Goal: Task Accomplishment & Management: Use online tool/utility

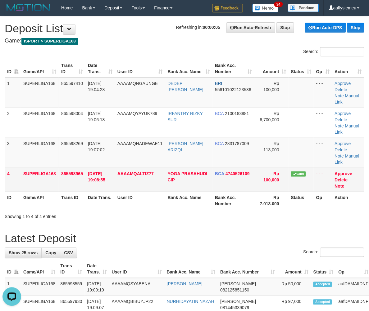
click at [25, 168] on td "SUPERLIGA168" at bounding box center [40, 180] width 38 height 24
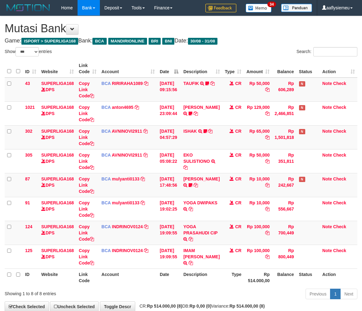
select select "***"
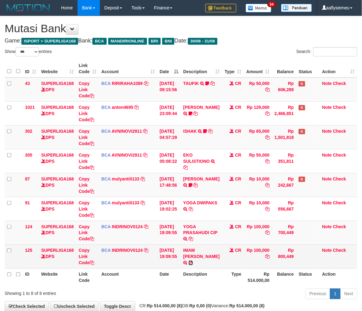
click at [192, 261] on icon at bounding box center [191, 263] width 4 height 4
click at [193, 261] on icon at bounding box center [191, 263] width 4 height 4
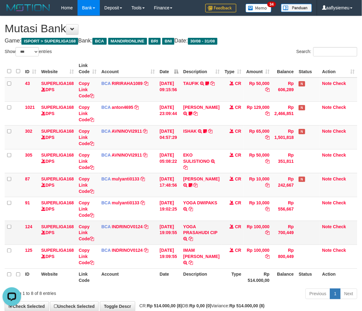
click at [104, 237] on td "BCA INDRINOV0124 DPS INDRI NOVIANTI mutasi_20250831_4661 | 124 mutasi_20250831_…" at bounding box center [128, 233] width 58 height 24
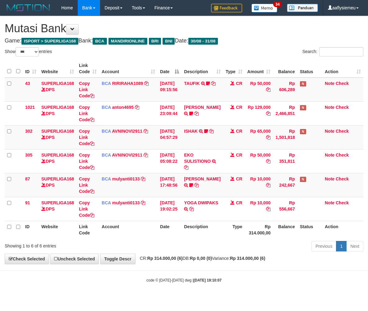
select select "***"
click at [119, 182] on td "BCA mulyanti0133 DPS MULYANTI mutasi_20250831_4495 | 87 mutasi_20250831_4495 | …" at bounding box center [128, 185] width 58 height 24
select select "***"
drag, startPoint x: 154, startPoint y: 187, endPoint x: 367, endPoint y: 178, distance: 213.5
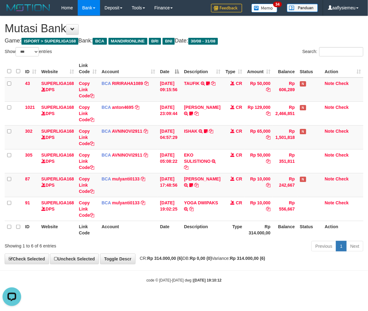
click at [156, 187] on td "BCA mulyanti0133 DPS MULYANTI mutasi_20250831_4495 | 87 mutasi_20250831_4495 | …" at bounding box center [128, 185] width 58 height 24
click at [181, 228] on th "Date" at bounding box center [169, 230] width 24 height 18
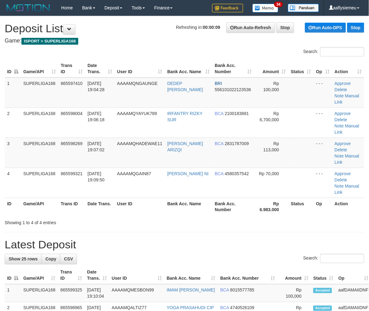
drag, startPoint x: 61, startPoint y: 138, endPoint x: 0, endPoint y: 165, distance: 67.1
click at [61, 139] on td "865598269" at bounding box center [71, 153] width 27 height 30
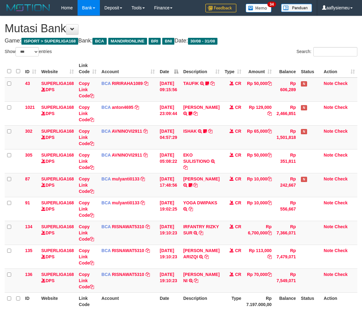
select select "***"
drag, startPoint x: 169, startPoint y: 238, endPoint x: 364, endPoint y: 218, distance: 196.2
click at [170, 238] on td "31/08/2025 19:10:23" at bounding box center [169, 233] width 24 height 24
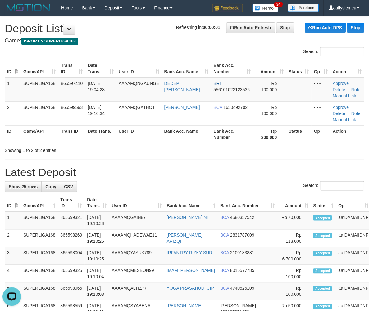
drag, startPoint x: 92, startPoint y: 159, endPoint x: 3, endPoint y: 190, distance: 94.4
drag, startPoint x: 87, startPoint y: 145, endPoint x: 20, endPoint y: 172, distance: 72.5
click at [86, 147] on div "Showing 1 to 2 of 2 entries" at bounding box center [77, 149] width 144 height 9
drag, startPoint x: 11, startPoint y: 144, endPoint x: 0, endPoint y: 153, distance: 14.3
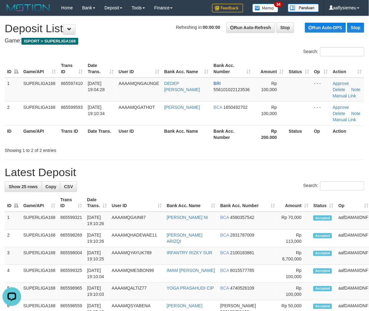
click at [7, 148] on div "Search: ID Game/API Trans ID Date Trans. User ID Bank Acc. Name Bank Acc. Numbe…" at bounding box center [184, 100] width 359 height 106
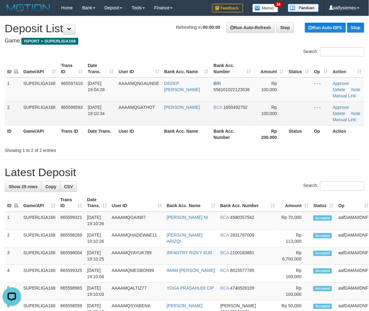
click at [85, 124] on td "865599593" at bounding box center [71, 114] width 27 height 24
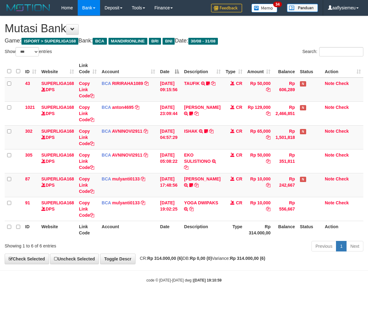
select select "***"
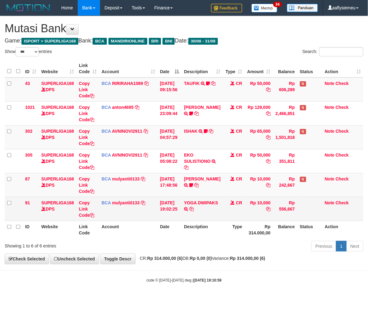
drag, startPoint x: 171, startPoint y: 227, endPoint x: 186, endPoint y: 220, distance: 15.8
click at [171, 227] on th "Date" at bounding box center [169, 230] width 24 height 18
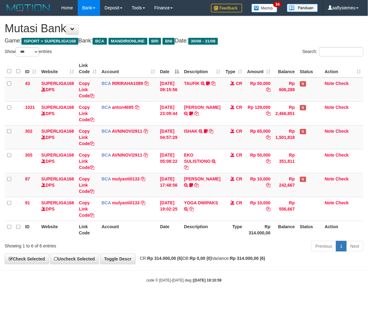
click at [130, 230] on th "Account" at bounding box center [128, 230] width 58 height 18
select select "***"
click at [162, 233] on th "Date" at bounding box center [169, 230] width 24 height 18
click at [162, 230] on th "Date" at bounding box center [169, 230] width 24 height 18
select select "***"
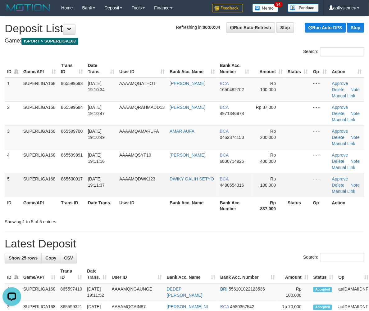
drag, startPoint x: 18, startPoint y: 170, endPoint x: 12, endPoint y: 174, distance: 7.1
click at [17, 170] on td "4" at bounding box center [13, 161] width 16 height 24
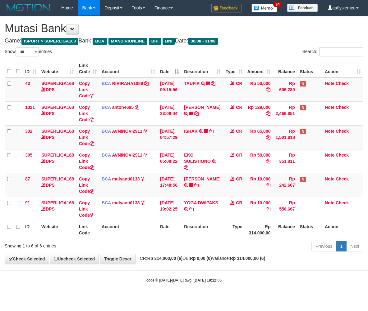
select select "***"
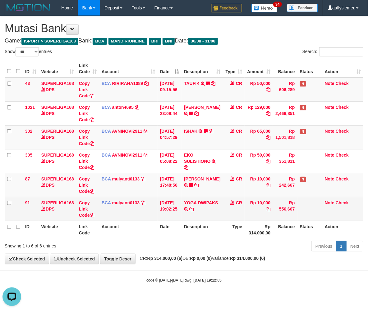
drag, startPoint x: 219, startPoint y: 207, endPoint x: 252, endPoint y: 201, distance: 33.7
click at [220, 207] on tr "91 SUPERLIGA168 DPS Copy Link Code BCA mulyanti0133 DPS MULYANTI mutasi_2025083…" at bounding box center [184, 209] width 358 height 24
click at [233, 213] on td "CR" at bounding box center [234, 209] width 22 height 24
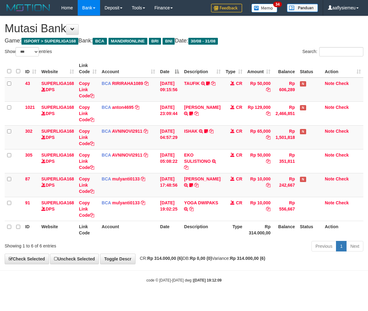
select select "***"
click at [260, 222] on th "Rp 314.000,00" at bounding box center [258, 230] width 28 height 18
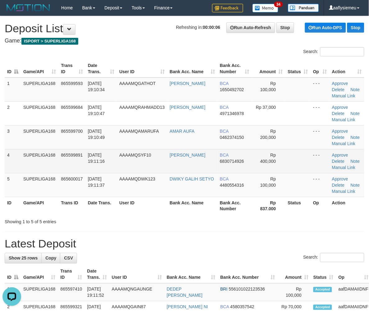
drag, startPoint x: 35, startPoint y: 167, endPoint x: 29, endPoint y: 172, distance: 7.7
click at [29, 172] on td "SUPERLIGA168" at bounding box center [40, 161] width 38 height 24
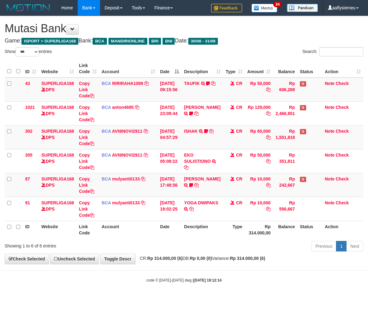
select select "***"
click at [115, 243] on div "Showing 1 to 6 of 6 entries" at bounding box center [77, 245] width 144 height 9
drag, startPoint x: 115, startPoint y: 243, endPoint x: 271, endPoint y: 225, distance: 156.9
click at [116, 243] on div "Showing 1 to 6 of 6 entries" at bounding box center [77, 245] width 144 height 9
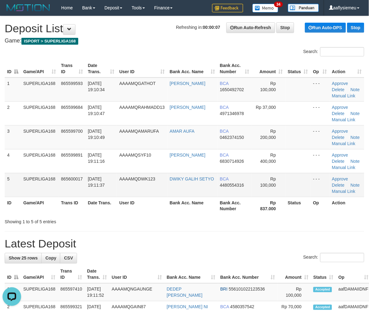
click at [73, 186] on td "865600017" at bounding box center [71, 185] width 27 height 24
drag, startPoint x: 30, startPoint y: 204, endPoint x: 1, endPoint y: 212, distance: 30.8
click at [26, 206] on th "Game/API" at bounding box center [40, 206] width 38 height 18
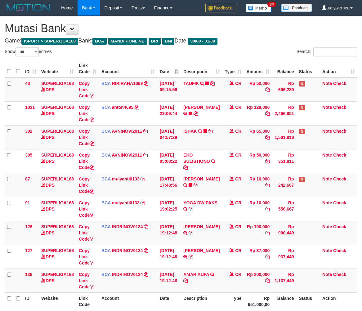
select select "***"
click at [201, 219] on td "YOGA DWIPAKS TRSF E-BANKING CR 3108/FTSCY/WS95051 10000.002025083186970172 TRFD…" at bounding box center [201, 209] width 41 height 24
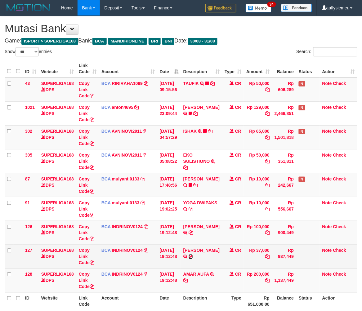
click at [193, 256] on icon at bounding box center [191, 257] width 4 height 4
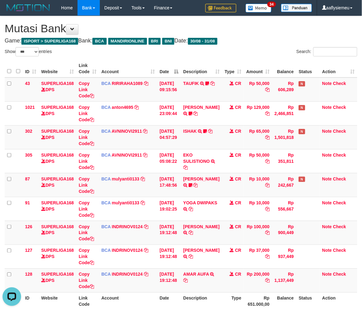
drag, startPoint x: 283, startPoint y: 243, endPoint x: 366, endPoint y: 224, distance: 85.0
click at [289, 241] on td "Rp 900,449" at bounding box center [284, 233] width 24 height 24
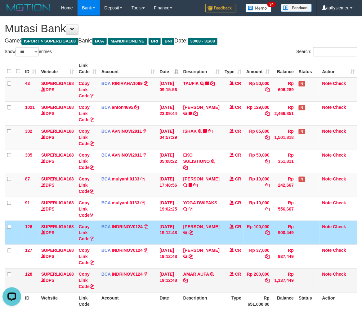
click at [129, 280] on td "BCA INDRINOV0124 DPS INDRI NOVIANTI mutasi_20250831_4661 | 128 mutasi_20250831_…" at bounding box center [128, 281] width 58 height 24
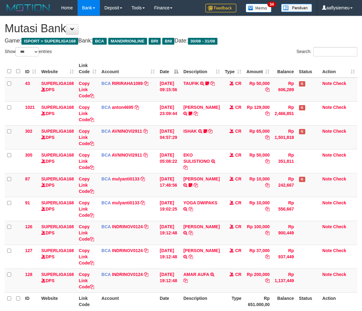
select select "***"
click at [105, 278] on td "BCA INDRINOV0124 DPS INDRI NOVIANTI mutasi_20250831_4661 | 128 mutasi_20250831_…" at bounding box center [128, 281] width 58 height 24
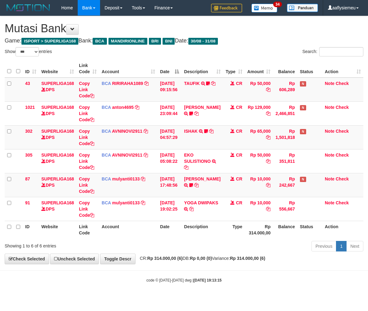
select select "***"
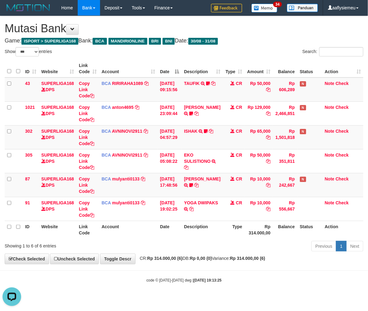
click at [177, 252] on div "Previous 1 Next" at bounding box center [260, 247] width 205 height 13
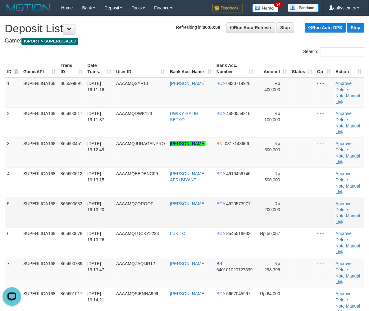
click at [43, 198] on td "SUPERLIGA168" at bounding box center [39, 213] width 37 height 30
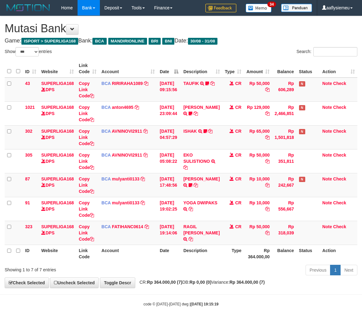
select select "***"
click at [193, 237] on icon at bounding box center [191, 239] width 4 height 4
click at [205, 249] on th "Description" at bounding box center [201, 254] width 41 height 18
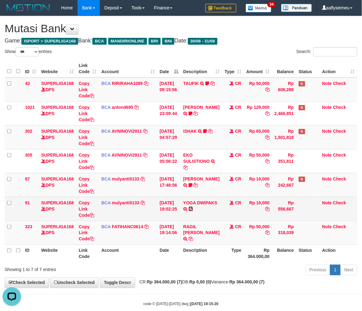
click at [189, 211] on icon at bounding box center [191, 209] width 4 height 4
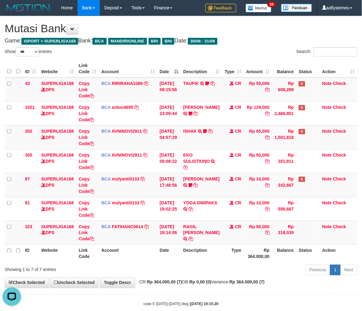
click at [165, 258] on th "Date" at bounding box center [169, 254] width 24 height 18
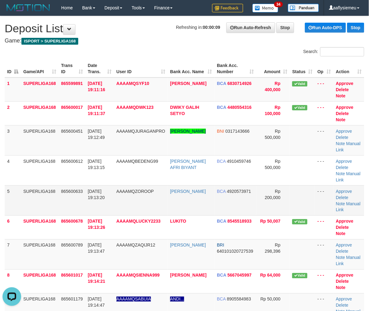
click at [36, 197] on td "SUPERLIGA168" at bounding box center [40, 201] width 38 height 30
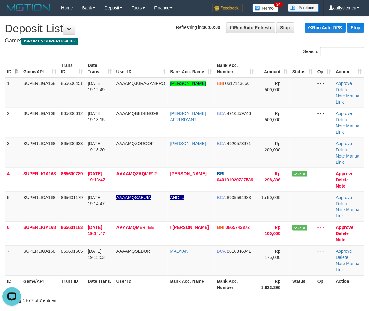
drag, startPoint x: 45, startPoint y: 205, endPoint x: 0, endPoint y: 220, distance: 47.4
click at [45, 205] on td "SUPERLIGA168" at bounding box center [40, 207] width 38 height 30
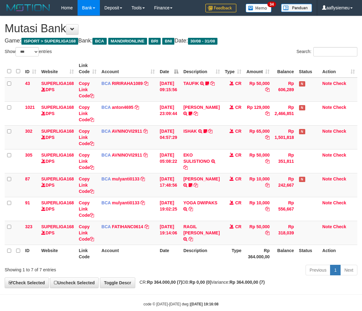
select select "***"
click at [183, 249] on tr "ID Website Link Code Account Date Description Type Rp 364.000,00 Balance Status…" at bounding box center [181, 254] width 353 height 18
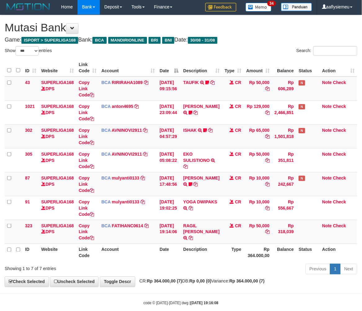
click at [120, 246] on th "Account" at bounding box center [128, 253] width 58 height 18
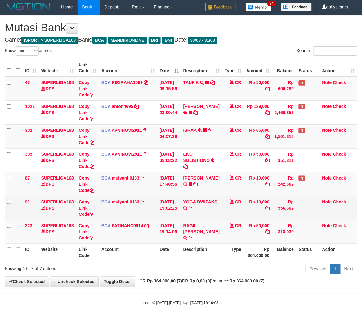
click at [308, 214] on td at bounding box center [308, 208] width 24 height 24
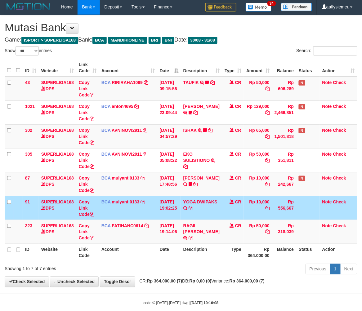
click at [168, 245] on th "Date" at bounding box center [169, 253] width 24 height 18
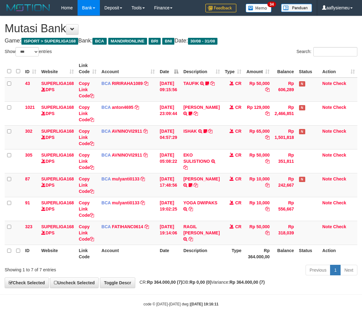
select select "***"
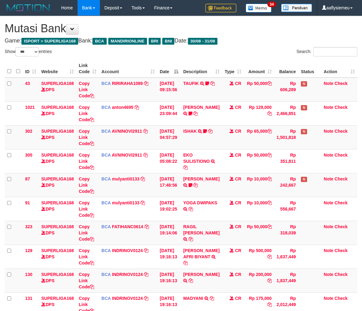
select select "***"
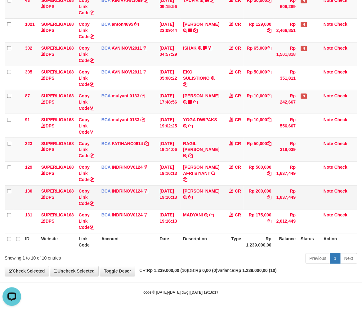
drag, startPoint x: 213, startPoint y: 205, endPoint x: 213, endPoint y: 201, distance: 4.7
click at [213, 205] on td "AMJAD ARZIYANTO TRSF E-BANKING CR 3108/FTSCY/WS95031 200000.00AMJAD ARZIYANTO" at bounding box center [201, 198] width 41 height 24
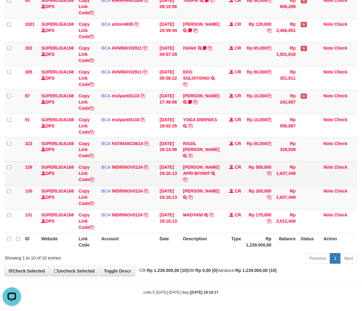
drag, startPoint x: 148, startPoint y: 205, endPoint x: 304, endPoint y: 178, distance: 158.1
click at [152, 205] on td "BCA INDRINOV0124 DPS INDRI NOVIANTI mutasi_20250831_4661 | 130 mutasi_20250831_…" at bounding box center [128, 198] width 58 height 24
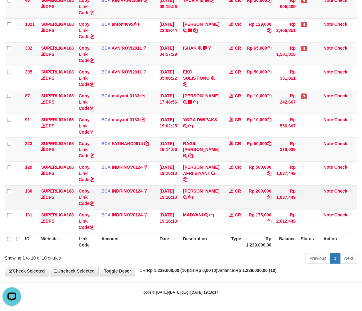
drag, startPoint x: 305, startPoint y: 197, endPoint x: 302, endPoint y: 195, distance: 3.3
click at [305, 197] on td at bounding box center [310, 198] width 23 height 24
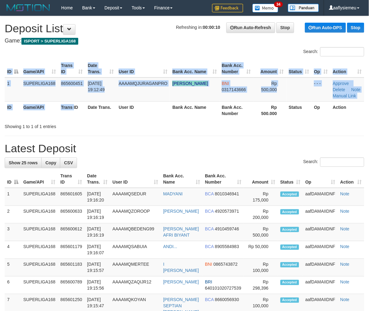
click at [74, 119] on div "ID Game/API Trans ID Date Trans. User ID Bank Acc. Name Bank Acc. Number Amount…" at bounding box center [184, 89] width 369 height 63
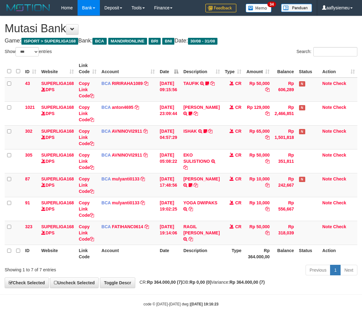
select select "***"
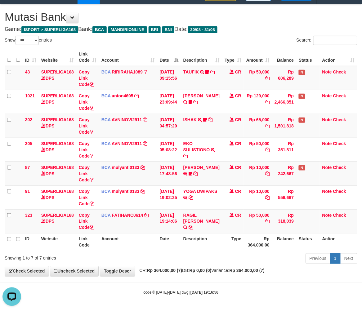
click at [156, 247] on th "Account" at bounding box center [128, 242] width 58 height 18
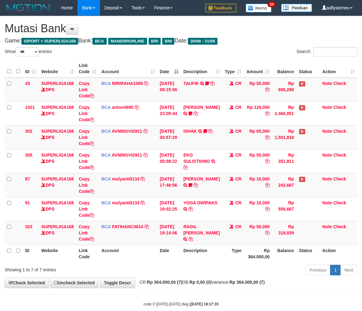
select select "***"
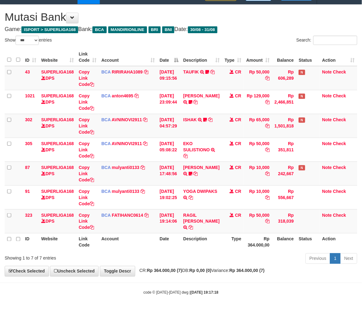
click at [204, 248] on th "Description" at bounding box center [201, 242] width 41 height 18
drag, startPoint x: 204, startPoint y: 248, endPoint x: 268, endPoint y: 232, distance: 65.9
click at [204, 247] on th "Description" at bounding box center [201, 242] width 41 height 18
click at [195, 242] on th "Description" at bounding box center [201, 242] width 41 height 18
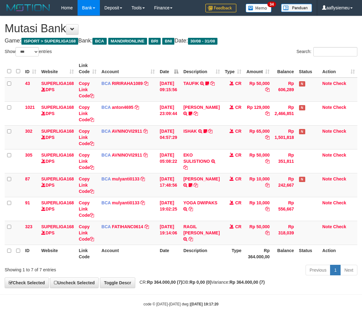
select select "***"
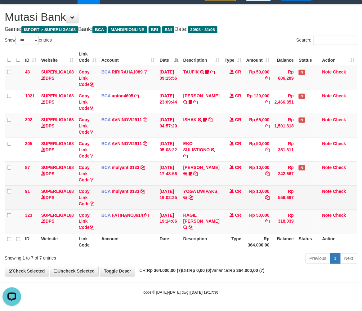
click at [160, 204] on td "[DATE] 19:02:25" at bounding box center [169, 198] width 24 height 24
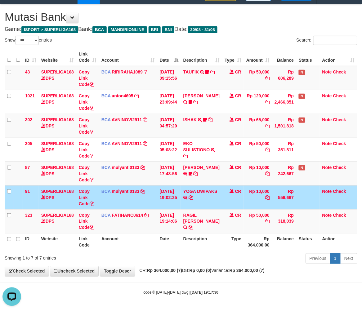
click at [160, 204] on td "[DATE] 19:02:25" at bounding box center [169, 198] width 24 height 24
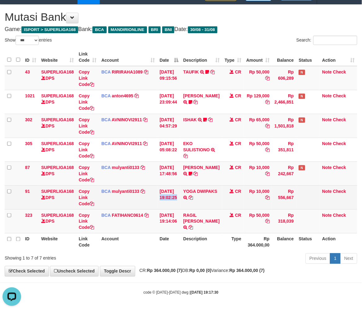
click at [160, 204] on td "[DATE] 19:02:25" at bounding box center [169, 198] width 24 height 24
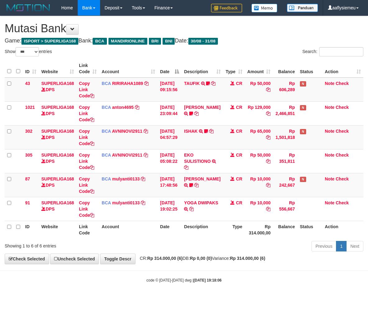
select select "***"
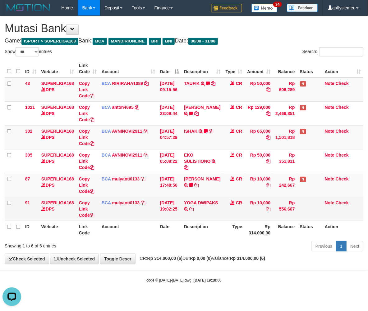
drag, startPoint x: 234, startPoint y: 237, endPoint x: 290, endPoint y: 219, distance: 58.4
click at [237, 237] on th "Type" at bounding box center [234, 230] width 22 height 18
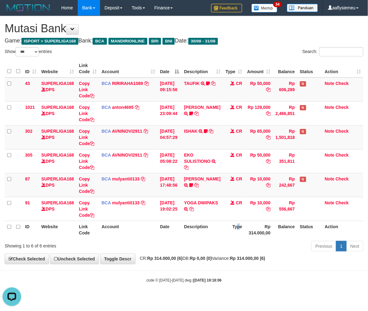
click at [304, 234] on th "Status" at bounding box center [309, 230] width 25 height 18
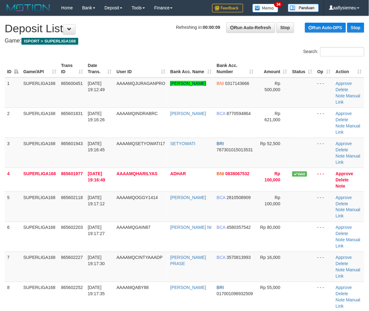
drag, startPoint x: 16, startPoint y: 187, endPoint x: 2, endPoint y: 196, distance: 15.9
click at [5, 194] on tbody "1 SUPERLIGA168 865600451 31/08/2025 19:12:49 AAAAMQJURAGANPRO MUHAMMAD ARIEF EF…" at bounding box center [184, 195] width 359 height 235
drag, startPoint x: 86, startPoint y: 188, endPoint x: 80, endPoint y: 192, distance: 6.9
click at [82, 191] on tbody "1 SUPERLIGA168 865600451 31/08/2025 19:12:49 AAAAMQJURAGANPRO MUHAMMAD ARIEF EF…" at bounding box center [184, 195] width 359 height 235
drag, startPoint x: 33, startPoint y: 174, endPoint x: 1, endPoint y: 192, distance: 36.7
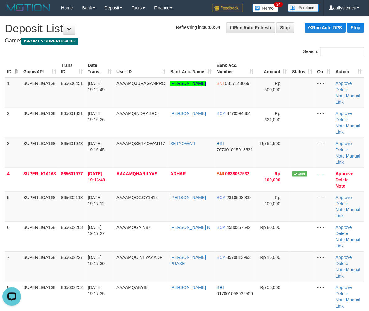
click at [25, 180] on td "SUPERLIGA168" at bounding box center [40, 180] width 38 height 24
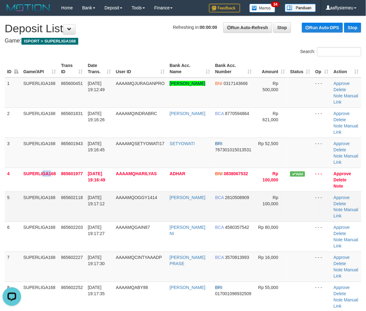
drag, startPoint x: 44, startPoint y: 212, endPoint x: 41, endPoint y: 212, distance: 3.4
click at [41, 212] on td "SUPERLIGA168" at bounding box center [40, 207] width 38 height 30
drag, startPoint x: 50, startPoint y: 201, endPoint x: 1, endPoint y: 211, distance: 49.5
click at [45, 204] on td "SUPERLIGA168" at bounding box center [40, 207] width 38 height 30
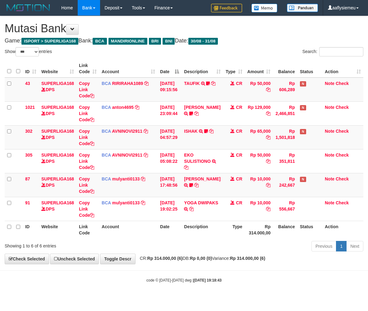
select select "***"
drag, startPoint x: 216, startPoint y: 246, endPoint x: 364, endPoint y: 232, distance: 148.7
click at [216, 246] on div "Previous 1 Next" at bounding box center [260, 247] width 205 height 13
drag, startPoint x: 228, startPoint y: 240, endPoint x: 367, endPoint y: 200, distance: 144.1
click at [231, 241] on div "Previous 1 Next" at bounding box center [260, 247] width 205 height 13
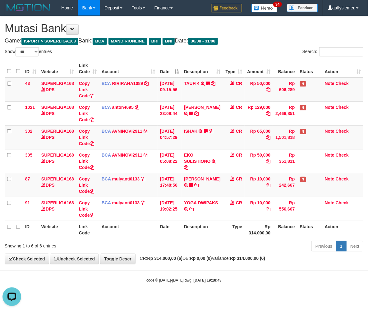
drag, startPoint x: 146, startPoint y: 262, endPoint x: 367, endPoint y: 206, distance: 227.7
click at [166, 257] on div "**********" at bounding box center [184, 140] width 368 height 248
drag, startPoint x: 248, startPoint y: 271, endPoint x: 302, endPoint y: 249, distance: 57.8
click at [249, 271] on hr at bounding box center [184, 271] width 368 height 0
click at [184, 241] on div "Previous 1 Next" at bounding box center [260, 247] width 205 height 13
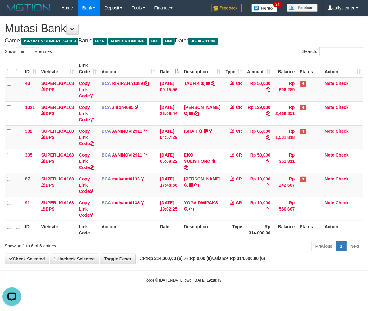
click at [187, 235] on th "Description" at bounding box center [201, 230] width 41 height 18
drag, startPoint x: 286, startPoint y: 244, endPoint x: 355, endPoint y: 219, distance: 73.3
click at [287, 243] on div "Previous 1 Next" at bounding box center [260, 247] width 205 height 13
click at [244, 233] on th "Rp 314.000,00" at bounding box center [258, 230] width 28 height 18
click at [185, 228] on th "Description" at bounding box center [201, 230] width 41 height 18
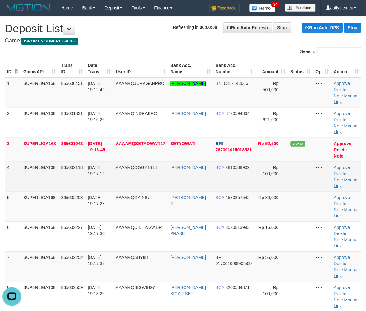
click at [81, 185] on td "865602118" at bounding box center [72, 177] width 27 height 30
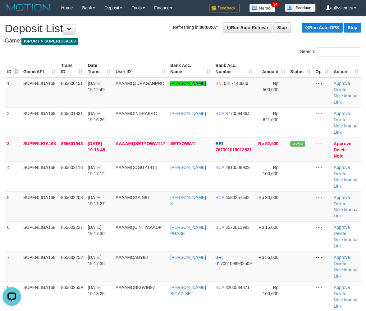
drag, startPoint x: 27, startPoint y: 181, endPoint x: 1, endPoint y: 200, distance: 32.5
click at [17, 192] on tbody "1 SUPERLIGA168 865600451 31/08/2025 19:12:49 AAAAMQJURAGANPRO MUHAMMAD ARIEF EF…" at bounding box center [183, 210] width 356 height 265
drag, startPoint x: 58, startPoint y: 194, endPoint x: 2, endPoint y: 212, distance: 59.8
click at [44, 202] on tr "5 SUPERLIGA168 865602203 31/08/2025 19:17:27 AAAAMQGAIN87 IGNATIUS BENDRA NI BC…" at bounding box center [183, 207] width 356 height 30
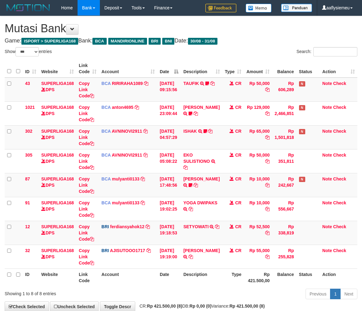
select select "***"
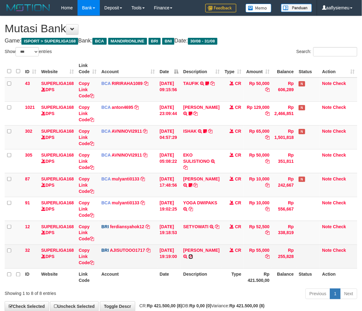
click at [193, 256] on icon at bounding box center [191, 257] width 4 height 4
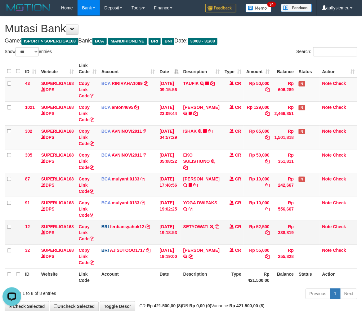
drag, startPoint x: 221, startPoint y: 232, endPoint x: 246, endPoint y: 221, distance: 27.4
click at [222, 232] on td "CR" at bounding box center [233, 233] width 22 height 24
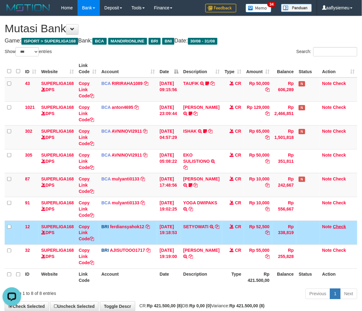
drag, startPoint x: 205, startPoint y: 241, endPoint x: 337, endPoint y: 225, distance: 133.2
click at [209, 242] on td "SETYOWATI TRANSFER NBMB SETYOWATI TO [GEOGRAPHIC_DATA]" at bounding box center [201, 233] width 41 height 24
drag, startPoint x: 218, startPoint y: 229, endPoint x: 367, endPoint y: 213, distance: 149.6
click at [221, 230] on tr "12 SUPERLIGA168 DPS Copy Link Code BRI ferdiansyahok12 DPS FERDIANSYAH mutasi_2…" at bounding box center [181, 233] width 353 height 24
click at [172, 228] on td "[DATE] 19:18:53" at bounding box center [169, 233] width 24 height 24
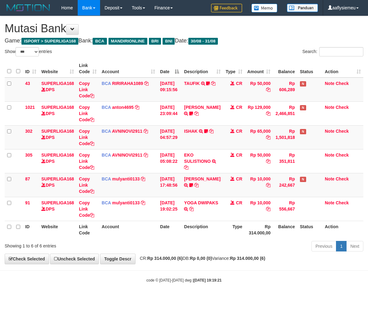
select select "***"
click at [196, 224] on th "Description" at bounding box center [201, 230] width 41 height 18
click at [216, 229] on th "Description" at bounding box center [201, 230] width 41 height 18
click at [196, 251] on div "Previous 1 Next" at bounding box center [260, 247] width 205 height 13
click at [195, 251] on div "Previous 1 Next" at bounding box center [260, 247] width 205 height 13
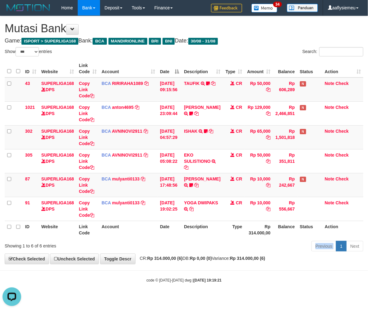
click at [195, 250] on div "Previous 1 Next" at bounding box center [260, 247] width 205 height 13
click at [194, 250] on div "Previous 1 Next" at bounding box center [260, 247] width 205 height 13
click at [194, 249] on div "Previous 1 Next" at bounding box center [260, 247] width 205 height 13
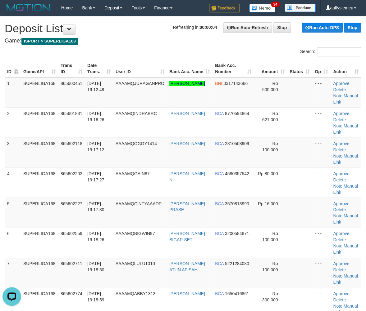
drag, startPoint x: 55, startPoint y: 169, endPoint x: 2, endPoint y: 190, distance: 57.4
click at [44, 177] on tbody "1 SUPERLIGA168 865600451 [DATE] 19:12:49 AAAAMQJURAGANPRO [PERSON_NAME] BNI 031…" at bounding box center [183, 228] width 356 height 301
drag, startPoint x: 4, startPoint y: 197, endPoint x: 0, endPoint y: 204, distance: 7.8
click at [2, 203] on div "ID Game/API Trans ID Date Trans. User ID Bank Acc. Name Bank Acc. Number Amount…" at bounding box center [183, 228] width 366 height 340
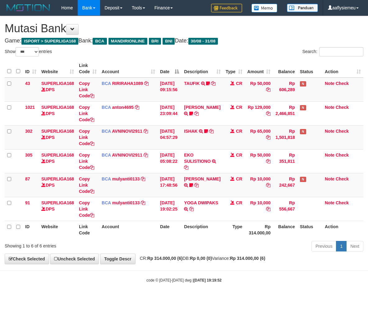
select select "***"
drag, startPoint x: 167, startPoint y: 253, endPoint x: 151, endPoint y: 193, distance: 62.0
click at [169, 252] on div "Previous 1 Next" at bounding box center [260, 247] width 205 height 13
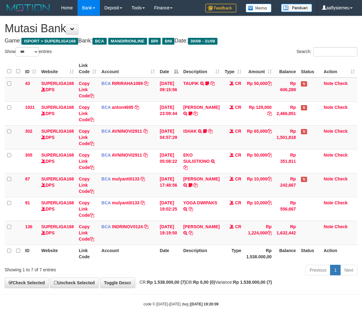
select select "***"
click at [114, 229] on td "BCA INDRINOV0124 DPS INDRI NOVIANTI mutasi_20250831_4661 | 136 mutasi_20250831_…" at bounding box center [128, 233] width 58 height 24
drag, startPoint x: 356, startPoint y: 183, endPoint x: 349, endPoint y: 189, distance: 9.7
click at [358, 183] on div "ID Website Link Code Account Date Description Type Amount Balance Status Action…" at bounding box center [181, 161] width 362 height 206
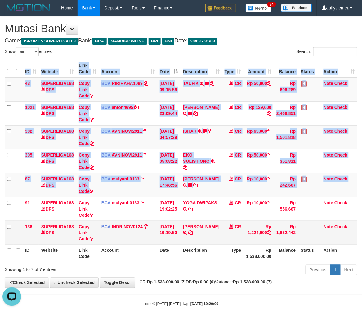
click at [147, 234] on td "BCA INDRINOV0124 DPS INDRI NOVIANTI mutasi_20250831_4661 | 136 mutasi_20250831_…" at bounding box center [128, 233] width 58 height 24
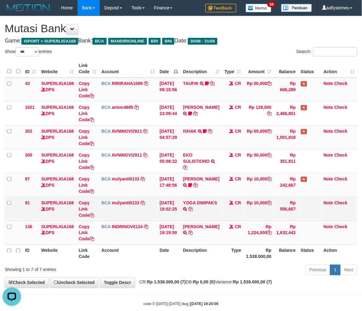
click at [138, 197] on td "BCA mulyanti0133 DPS MULYANTI mutasi_20250831_4495 | 91 mutasi_20250831_4495 | …" at bounding box center [128, 209] width 58 height 24
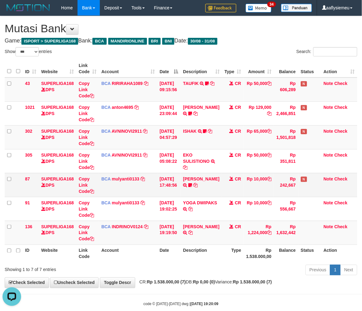
scroll to position [11, 0]
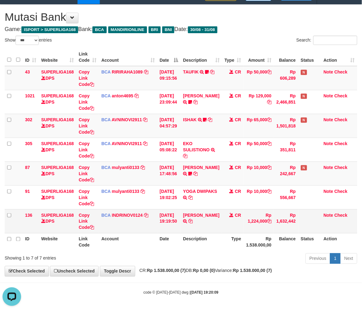
click at [231, 216] on td "CR" at bounding box center [233, 222] width 22 height 24
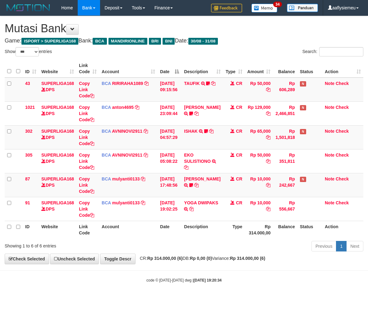
select select "***"
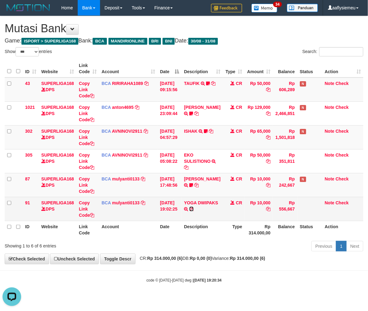
click at [189, 211] on icon at bounding box center [191, 209] width 4 height 4
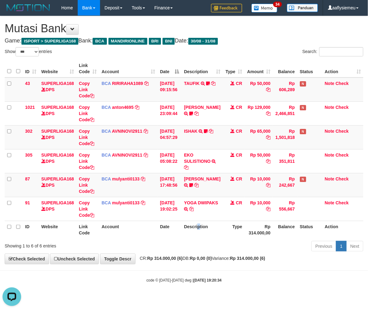
click at [200, 228] on th "Description" at bounding box center [201, 230] width 41 height 18
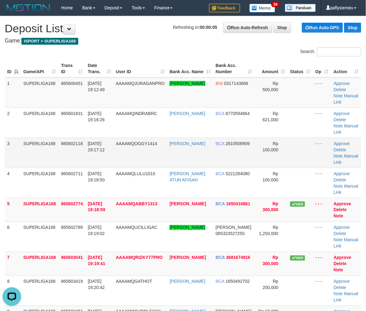
click at [94, 141] on td "[DATE] 19:17:12" at bounding box center [99, 153] width 28 height 30
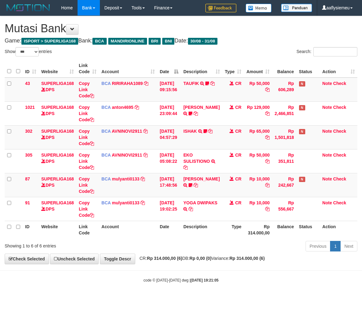
select select "***"
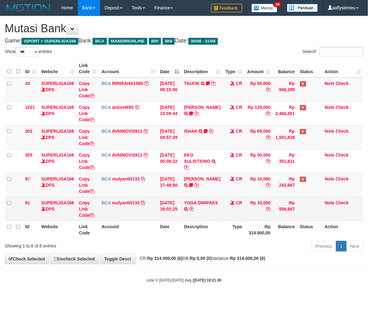
click at [196, 216] on td "YOGA DWIPAKS TRSF E-BANKING CR 3108/FTSCY/WS95051 10000.002025083186970172 TRFD…" at bounding box center [201, 209] width 41 height 24
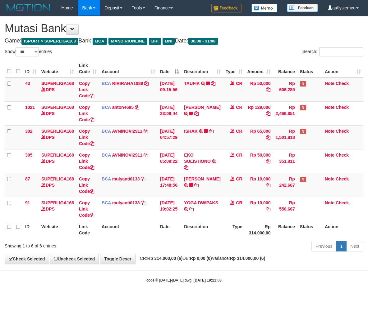
select select "***"
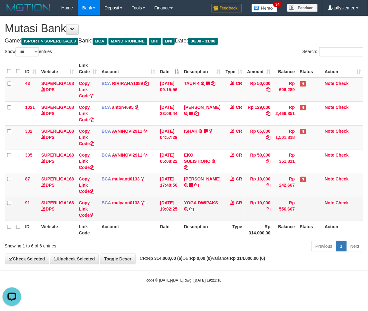
click at [173, 206] on td "[DATE] 19:02:25" at bounding box center [169, 209] width 24 height 24
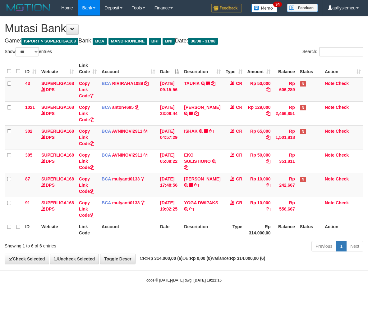
select select "***"
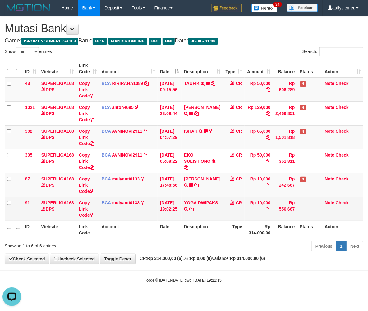
click at [174, 203] on td "[DATE] 19:02:25" at bounding box center [169, 209] width 24 height 24
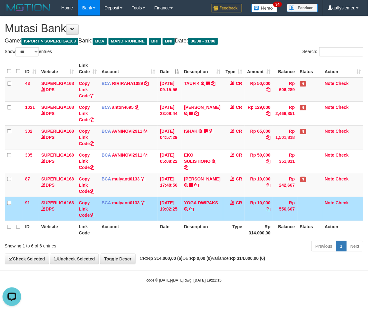
click at [174, 203] on td "[DATE] 19:02:25" at bounding box center [169, 209] width 24 height 24
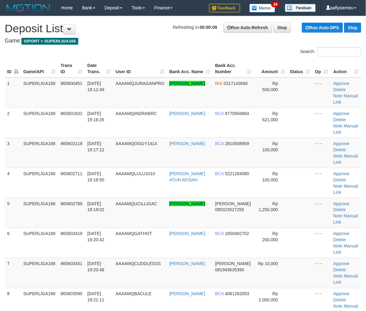
drag, startPoint x: 36, startPoint y: 154, endPoint x: 0, endPoint y: 167, distance: 38.3
click at [34, 168] on td "SUPERLIGA168" at bounding box center [39, 183] width 37 height 30
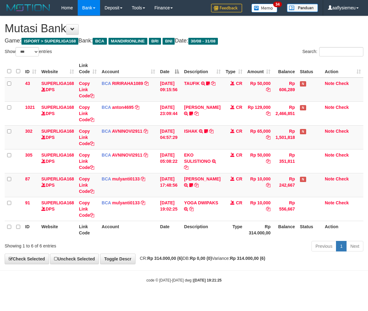
select select "***"
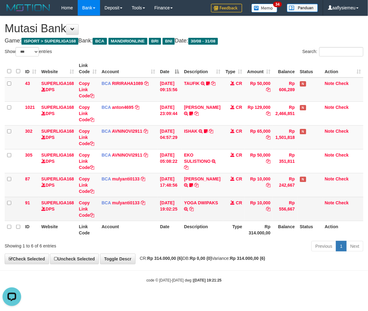
click at [150, 202] on td "BCA mulyanti0133 DPS MULYANTI mutasi_20250831_4495 | 91 mutasi_20250831_4495 | …" at bounding box center [128, 209] width 58 height 24
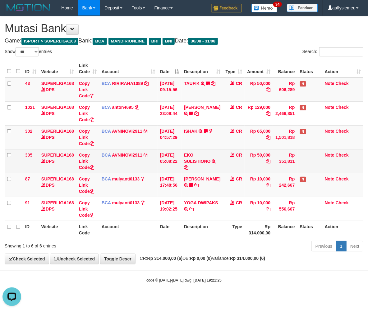
click at [359, 165] on td "Note Check" at bounding box center [342, 161] width 41 height 24
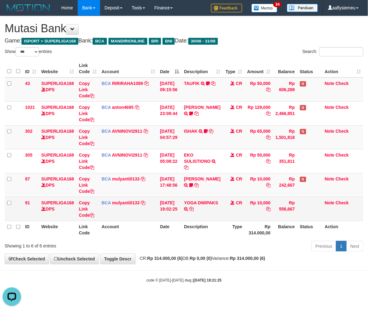
click at [218, 211] on td "YOGA DWIPAKS TRSF E-BANKING CR 3108/FTSCY/WS95051 10000.002025083186970172 TRFD…" at bounding box center [201, 209] width 41 height 24
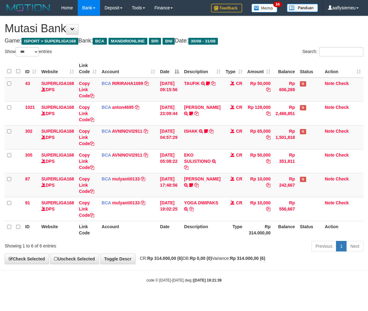
select select "***"
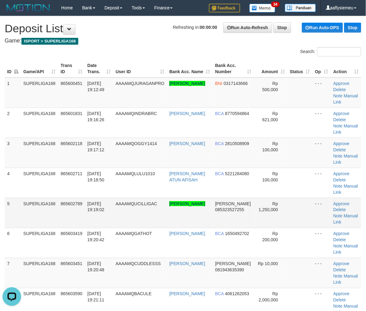
click at [36, 198] on td "SUPERLIGA168" at bounding box center [39, 213] width 37 height 30
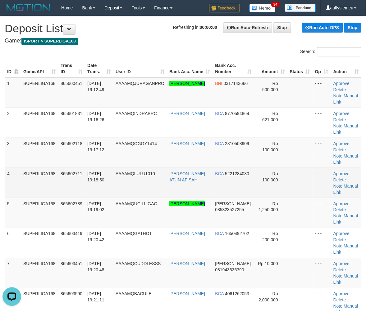
click at [24, 172] on td "SUPERLIGA168" at bounding box center [39, 183] width 37 height 30
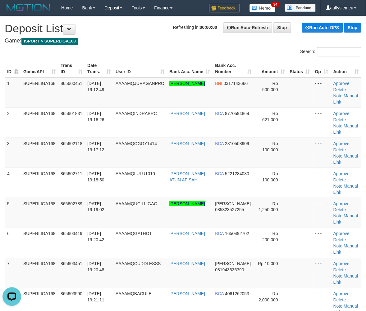
drag, startPoint x: 70, startPoint y: 168, endPoint x: 0, endPoint y: 188, distance: 72.0
click at [67, 170] on td "865602711" at bounding box center [71, 183] width 27 height 30
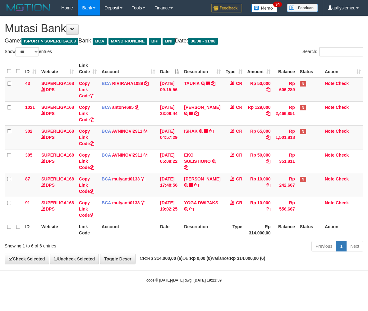
select select "***"
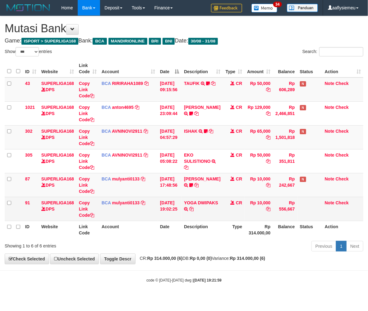
click at [265, 219] on td "Rp 10,000" at bounding box center [258, 209] width 28 height 24
click at [241, 206] on tr "91 SUPERLIGA168 DPS Copy Link Code BCA mulyanti0133 DPS MULYANTI mutasi_2025083…" at bounding box center [184, 209] width 358 height 24
click at [223, 217] on td "CR" at bounding box center [234, 209] width 22 height 24
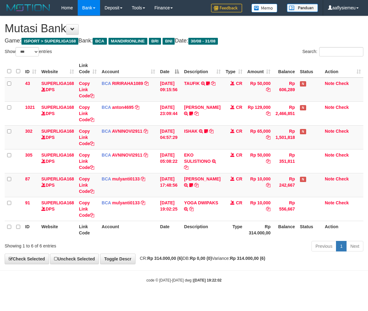
select select "***"
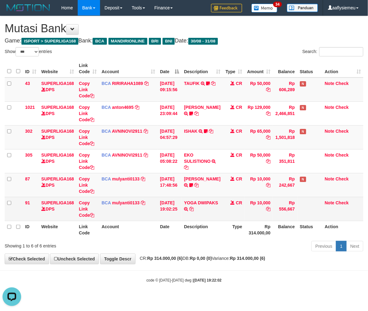
click at [168, 207] on td "31/08/2025 19:02:25" at bounding box center [169, 209] width 24 height 24
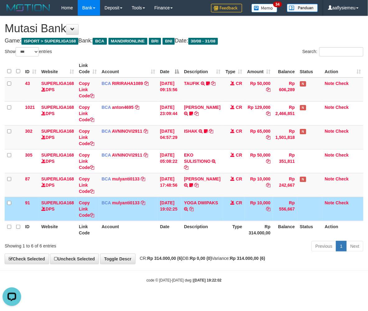
click at [158, 200] on td "[DATE] 19:02:25" at bounding box center [169, 209] width 24 height 24
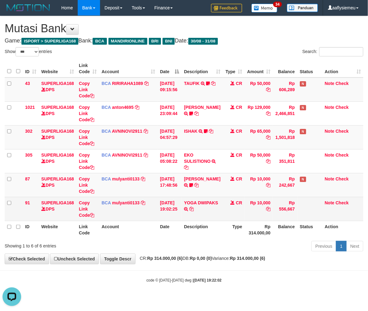
click at [135, 211] on td "BCA mulyanti0133 DPS MULYANTI mutasi_20250831_4495 | 91 mutasi_20250831_4495 | …" at bounding box center [128, 209] width 58 height 24
click at [135, 212] on td "BCA mulyanti0133 DPS MULYANTI mutasi_20250831_4495 | 91 mutasi_20250831_4495 | …" at bounding box center [128, 209] width 58 height 24
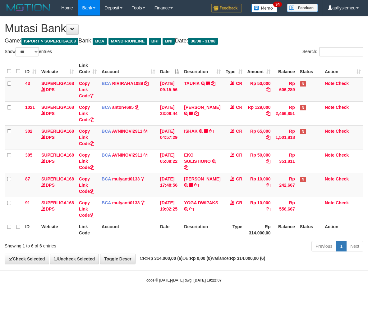
select select "***"
click at [171, 223] on th "Date" at bounding box center [169, 230] width 24 height 18
click at [171, 250] on div "Previous 1 Next" at bounding box center [260, 247] width 205 height 13
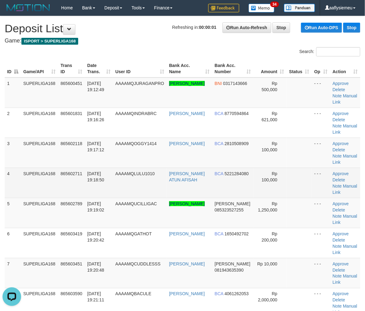
drag, startPoint x: 47, startPoint y: 165, endPoint x: 38, endPoint y: 172, distance: 12.6
click at [47, 168] on td "SUPERLIGA168" at bounding box center [39, 183] width 37 height 30
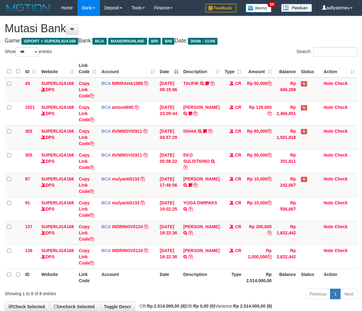
select select "***"
click at [171, 270] on th "Date" at bounding box center [169, 278] width 24 height 18
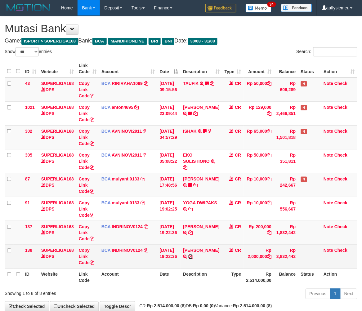
click at [193, 257] on icon at bounding box center [190, 257] width 4 height 4
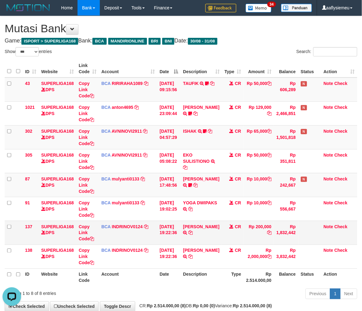
click at [191, 237] on td "GATHOT SETIAWAN TRSF E-BANKING CR 3108/FTSCY/WS95031 200000.00GATHOT SETIAWAN" at bounding box center [201, 233] width 41 height 24
click at [189, 235] on icon at bounding box center [190, 233] width 4 height 4
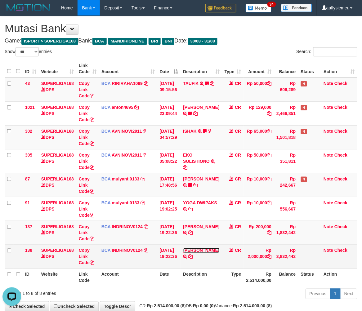
click at [189, 253] on link "[PERSON_NAME]" at bounding box center [201, 250] width 36 height 5
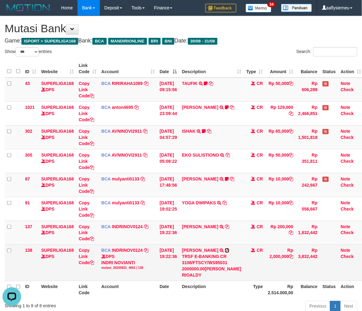
click at [225, 253] on icon at bounding box center [227, 251] width 4 height 4
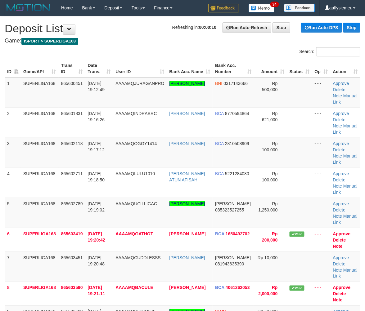
click at [58, 188] on tr "4 SUPERLIGA168 865602711 [DATE] 19:18:50 AAAAMQLULU1010 [PERSON_NAME] ATUN AFIS…" at bounding box center [183, 183] width 356 height 30
click at [38, 164] on td "SUPERLIGA168" at bounding box center [40, 153] width 38 height 30
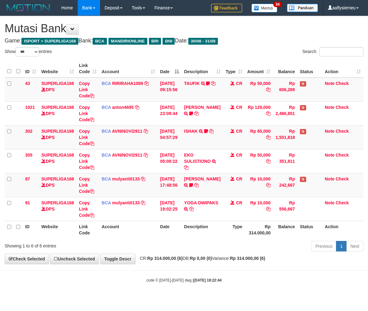
select select "***"
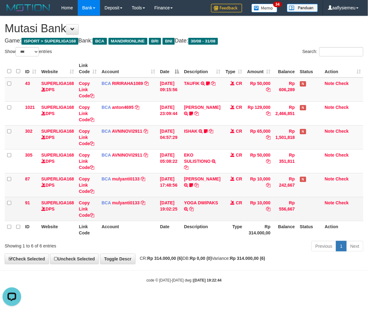
drag, startPoint x: 182, startPoint y: 209, endPoint x: 209, endPoint y: 205, distance: 27.6
click at [181, 209] on td "[DATE] 19:02:25" at bounding box center [169, 209] width 24 height 24
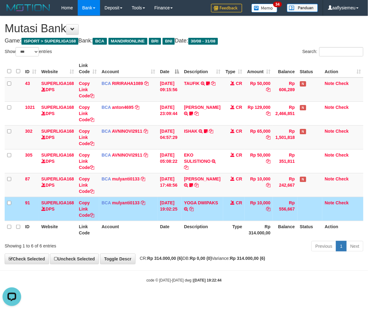
click at [166, 233] on th "Date" at bounding box center [169, 230] width 24 height 18
click at [195, 201] on link "YOGA DWIPAKS" at bounding box center [201, 203] width 34 height 5
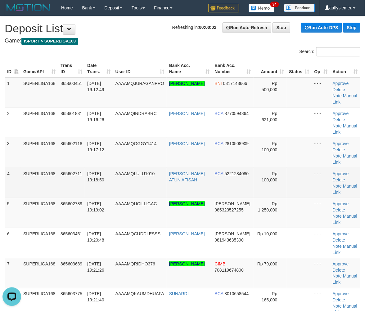
click at [38, 168] on td "SUPERLIGA168" at bounding box center [39, 183] width 37 height 30
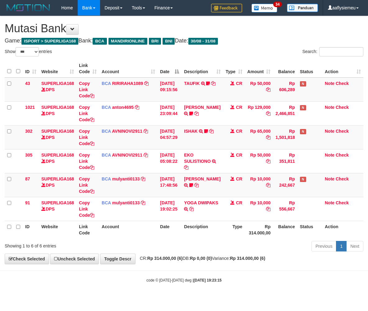
select select "***"
click at [174, 241] on div "Previous 1 Next" at bounding box center [260, 247] width 205 height 13
click at [222, 247] on div "Previous 1 Next" at bounding box center [260, 247] width 205 height 13
select select "***"
click at [198, 238] on th "Description" at bounding box center [201, 230] width 41 height 18
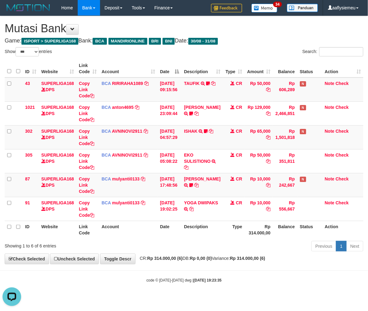
click at [247, 232] on th "Rp 314.000,00" at bounding box center [258, 230] width 28 height 18
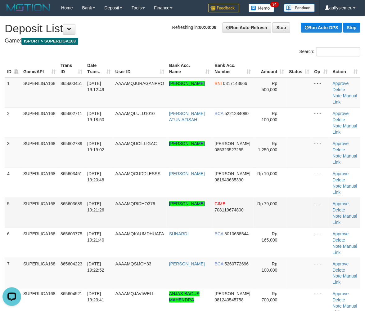
drag, startPoint x: 19, startPoint y: 184, endPoint x: 1, endPoint y: 191, distance: 19.4
click at [16, 198] on tr "5 SUPERLIGA168 865603689 31/08/2025 19:21:26 AAAAMQRIDHO376 RIDHO KUSUMA WONGSO…" at bounding box center [183, 213] width 356 height 30
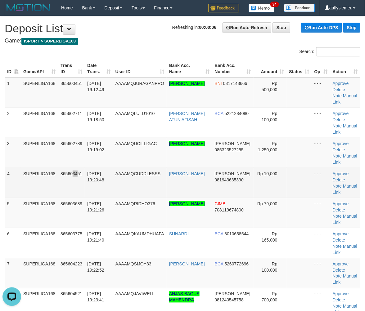
click at [78, 168] on td "865603451" at bounding box center [71, 183] width 27 height 30
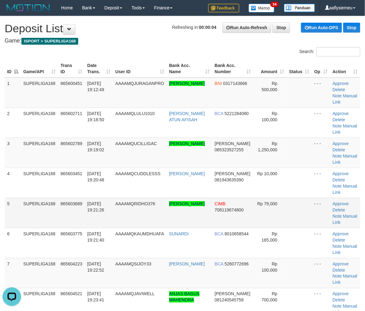
click at [35, 198] on td "SUPERLIGA168" at bounding box center [39, 213] width 37 height 30
drag, startPoint x: 33, startPoint y: 199, endPoint x: 1, endPoint y: 213, distance: 35.7
click at [32, 228] on td "SUPERLIGA168" at bounding box center [39, 243] width 37 height 30
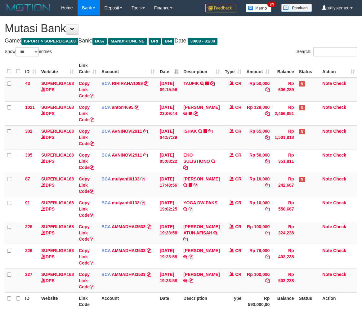
select select "***"
click at [190, 211] on icon at bounding box center [191, 209] width 4 height 4
click at [193, 283] on icon at bounding box center [191, 281] width 4 height 4
drag, startPoint x: 325, startPoint y: 236, endPoint x: 367, endPoint y: 228, distance: 42.0
click at [325, 236] on td "Note Check" at bounding box center [339, 233] width 38 height 24
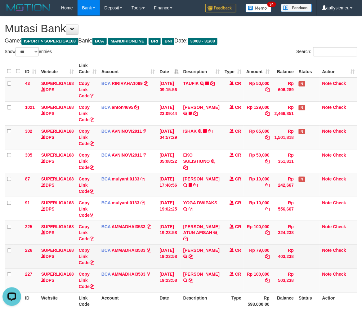
drag, startPoint x: 160, startPoint y: 266, endPoint x: 158, endPoint y: 253, distance: 13.8
click at [160, 266] on td "31/08/2025 19:23:58" at bounding box center [169, 257] width 24 height 24
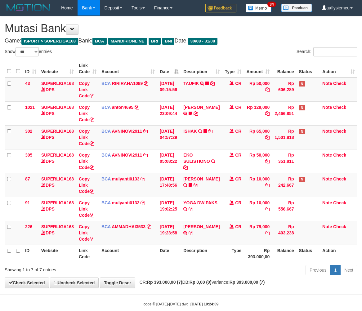
select select "***"
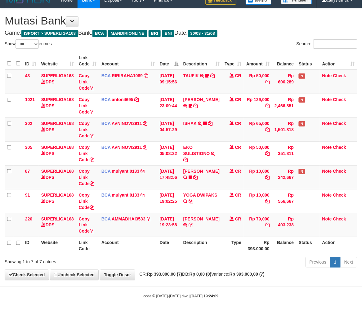
scroll to position [11, 0]
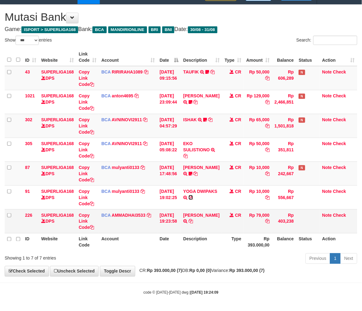
drag, startPoint x: 189, startPoint y: 204, endPoint x: 277, endPoint y: 210, distance: 88.3
click at [189, 200] on icon at bounding box center [191, 198] width 4 height 4
click at [214, 226] on td "RIDHO KUSUMA WONGS TRSF E-BANKING CR 3108/FTSCY/WS95031 79000.00RIDHO KUSUMA WO…" at bounding box center [201, 222] width 41 height 24
click at [193, 224] on icon at bounding box center [191, 221] width 4 height 4
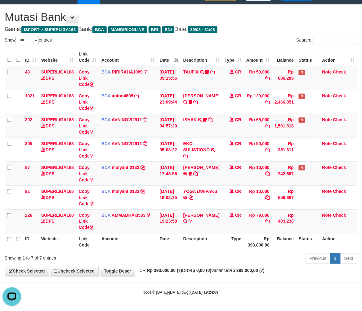
click at [244, 249] on th "Rp 393.000,00" at bounding box center [258, 242] width 28 height 18
click at [237, 247] on th "Type" at bounding box center [233, 242] width 22 height 18
click at [237, 246] on th "Type" at bounding box center [233, 242] width 22 height 18
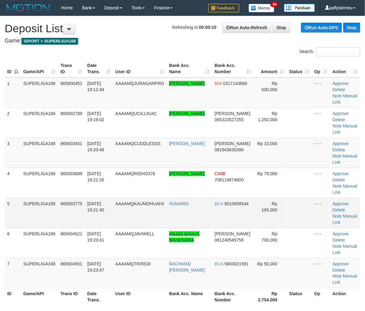
click at [27, 198] on td "SUPERLIGA168" at bounding box center [39, 213] width 37 height 30
click at [41, 198] on td "SUPERLIGA168" at bounding box center [39, 213] width 37 height 30
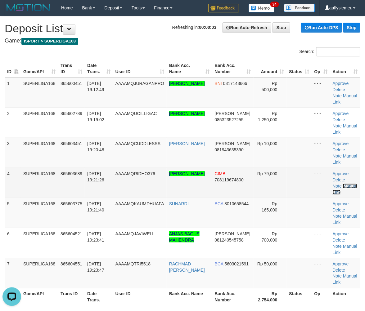
click at [339, 184] on link "Manual Link" at bounding box center [345, 189] width 25 height 11
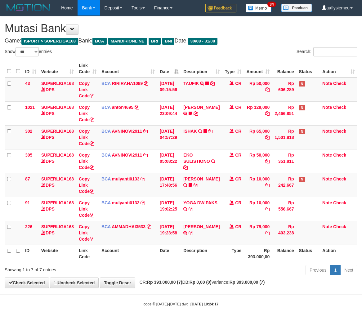
select select "***"
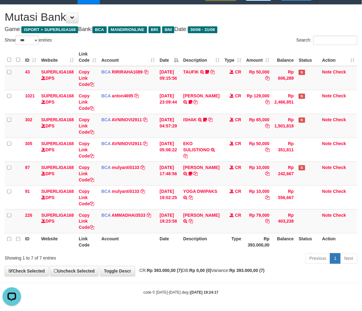
drag, startPoint x: 152, startPoint y: 266, endPoint x: 157, endPoint y: 265, distance: 4.4
click at [152, 266] on div "Previous 1 Next" at bounding box center [256, 259] width 211 height 13
drag, startPoint x: 222, startPoint y: 270, endPoint x: 366, endPoint y: 196, distance: 162.3
click at [224, 269] on span "CR: Rp 393.000,00 (7) DB: Rp 0,00 (0) Variance: Rp 393.000,00 (7)" at bounding box center [201, 270] width 129 height 5
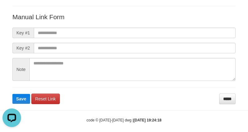
scroll to position [75, 0]
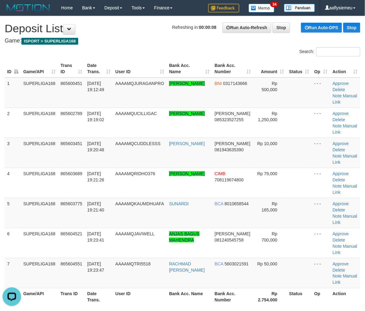
drag, startPoint x: 73, startPoint y: 235, endPoint x: 0, endPoint y: 249, distance: 74.6
click at [72, 258] on td "865604551" at bounding box center [71, 273] width 27 height 30
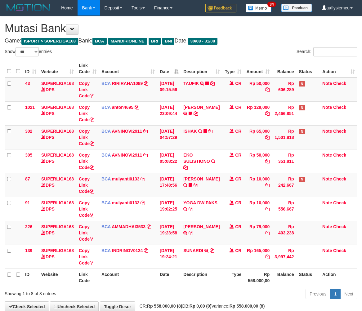
select select "***"
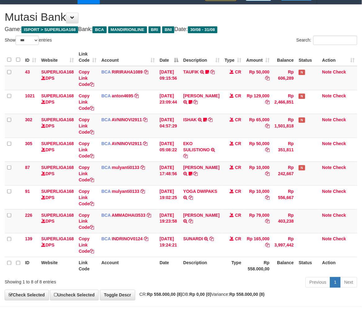
click at [227, 223] on td "CR" at bounding box center [233, 222] width 22 height 24
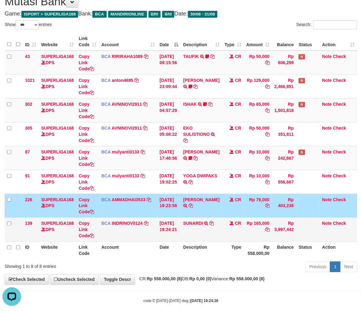
scroll to position [35, 0]
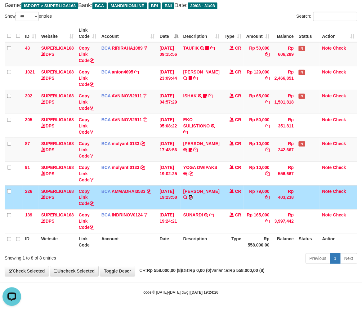
click at [193, 200] on icon at bounding box center [191, 198] width 4 height 4
click at [87, 201] on link "Copy Link Code" at bounding box center [86, 197] width 15 height 17
drag, startPoint x: 87, startPoint y: 201, endPoint x: 90, endPoint y: 202, distance: 3.2
click at [88, 201] on link "Copy Link Code" at bounding box center [86, 197] width 15 height 17
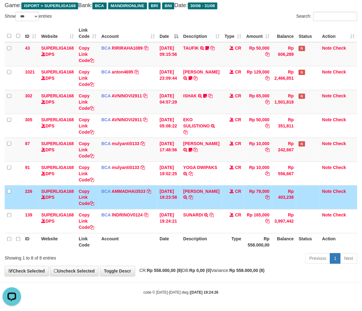
click at [250, 234] on th "Rp 558.000,00" at bounding box center [258, 242] width 28 height 18
drag, startPoint x: 296, startPoint y: 218, endPoint x: 356, endPoint y: 198, distance: 62.8
click at [308, 214] on td at bounding box center [308, 222] width 24 height 24
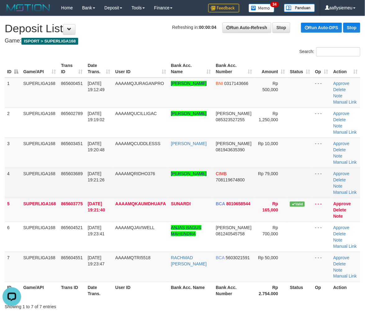
click at [29, 173] on td "SUPERLIGA168" at bounding box center [40, 183] width 38 height 30
click at [351, 190] on link "Manual Link" at bounding box center [345, 192] width 24 height 5
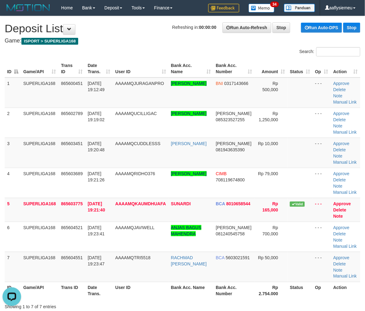
drag, startPoint x: 136, startPoint y: 294, endPoint x: 100, endPoint y: 284, distance: 36.8
click at [136, 293] on th "User ID" at bounding box center [141, 291] width 56 height 18
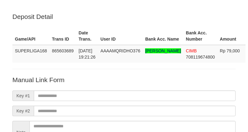
scroll to position [75, 0]
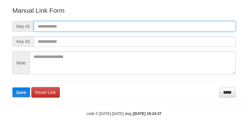
click at [66, 27] on input "text" at bounding box center [135, 26] width 202 height 11
paste input "**********"
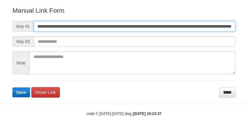
scroll to position [75, 0]
type input "**********"
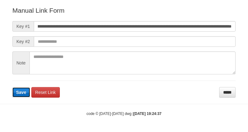
click at [20, 92] on span "Save" at bounding box center [21, 92] width 10 height 5
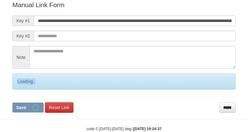
click at [19, 90] on div "Loading.." at bounding box center [123, 82] width 223 height 16
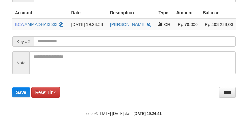
scroll to position [161, 0]
click at [20, 94] on span "Save" at bounding box center [21, 92] width 10 height 5
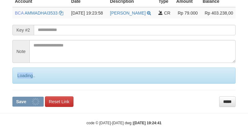
click at [20, 84] on div "Loading.." at bounding box center [123, 76] width 223 height 16
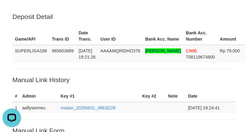
click at [24, 8] on div "Deposit Detail Game/API Trans ID Date Trans. User ID Bank Acc. Name Bank Acc. N…" at bounding box center [124, 124] width 248 height 248
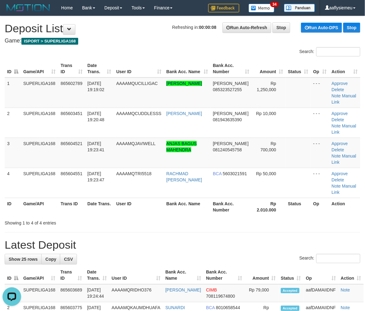
drag, startPoint x: 67, startPoint y: 150, endPoint x: 0, endPoint y: 175, distance: 71.6
click at [61, 168] on td "865604551" at bounding box center [71, 183] width 27 height 30
drag, startPoint x: 42, startPoint y: 200, endPoint x: 38, endPoint y: 203, distance: 5.1
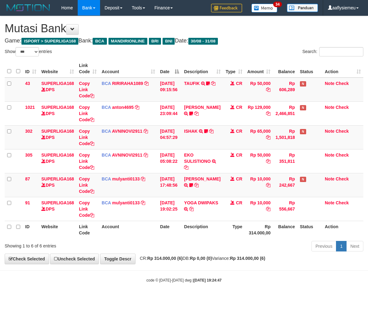
select select "***"
drag, startPoint x: 197, startPoint y: 233, endPoint x: 209, endPoint y: 226, distance: 14.2
click at [197, 233] on th "Description" at bounding box center [201, 230] width 41 height 18
click at [169, 237] on th "Date" at bounding box center [169, 230] width 24 height 18
select select "***"
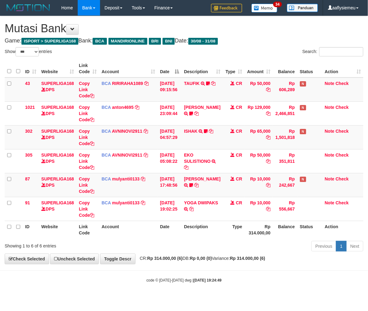
click at [179, 258] on strong "Rp 314.000,00 (6)" at bounding box center [164, 258] width 35 height 5
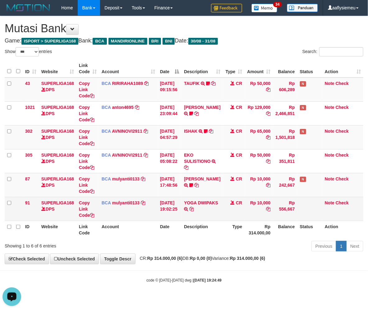
drag, startPoint x: 78, startPoint y: 216, endPoint x: 63, endPoint y: 222, distance: 16.1
click at [78, 216] on td "Copy Link Code" at bounding box center [87, 209] width 23 height 24
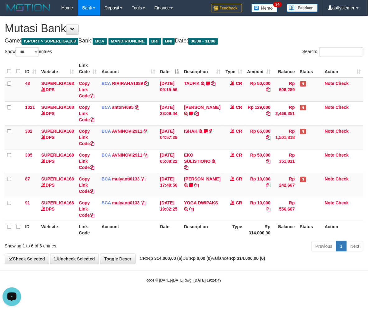
click at [225, 241] on div "Previous 1 Next" at bounding box center [260, 247] width 205 height 13
select select "***"
drag, startPoint x: 200, startPoint y: 185, endPoint x: 219, endPoint y: 187, distance: 19.1
click at [198, 185] on icon at bounding box center [196, 185] width 4 height 4
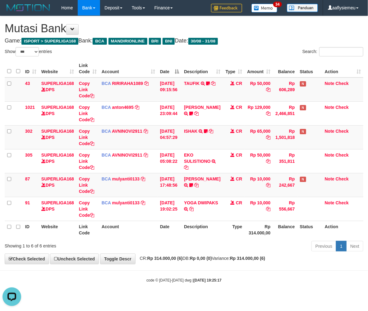
drag, startPoint x: 179, startPoint y: 246, endPoint x: 243, endPoint y: 236, distance: 64.7
click at [193, 247] on div "Previous 1 Next" at bounding box center [260, 247] width 205 height 13
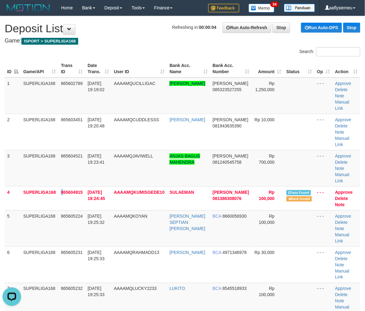
drag, startPoint x: 62, startPoint y: 177, endPoint x: 0, endPoint y: 204, distance: 68.1
click at [52, 187] on tr "4 SUPERLIGA168 865604915 31/08/2025 19:24:45 AAAAMQKUMISGEDE10 SULAEMAN DANA 08…" at bounding box center [183, 199] width 356 height 24
drag, startPoint x: 31, startPoint y: 194, endPoint x: 0, endPoint y: 211, distance: 35.3
click at [25, 210] on td "SUPERLIGA168" at bounding box center [40, 228] width 38 height 36
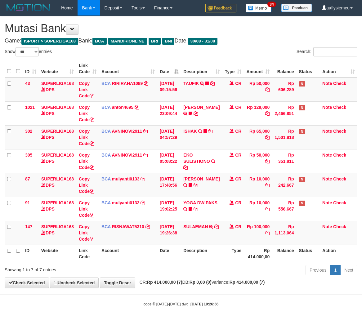
select select "***"
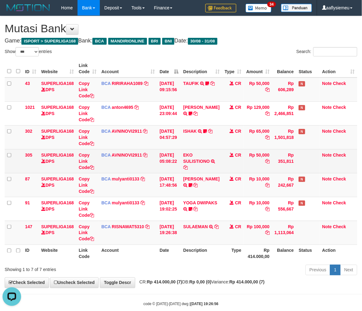
click at [230, 172] on td "CR" at bounding box center [233, 161] width 22 height 24
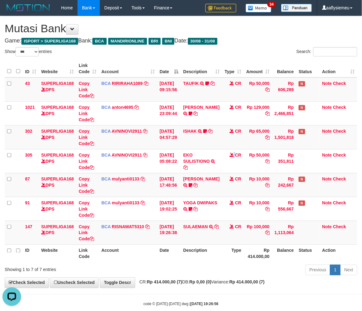
drag, startPoint x: 230, startPoint y: 172, endPoint x: 365, endPoint y: 156, distance: 135.6
click at [240, 171] on td "CR" at bounding box center [233, 161] width 22 height 24
click at [181, 187] on td "[DATE] 17:48:56" at bounding box center [169, 185] width 24 height 24
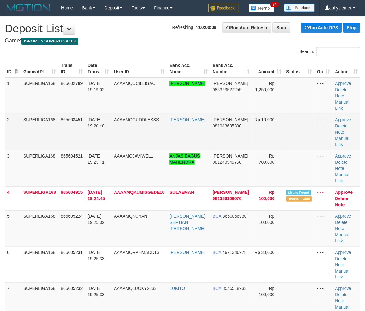
click at [19, 131] on tr "2 SUPERLIGA168 865603451 31/08/2025 19:20:48 AAAAMQCUDDLESSS SILVA SARI SERU DA…" at bounding box center [183, 132] width 356 height 36
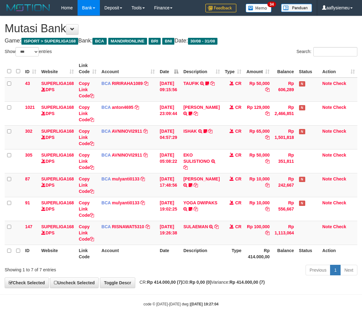
select select "***"
drag, startPoint x: 97, startPoint y: 241, endPoint x: 153, endPoint y: 232, distance: 56.6
click at [98, 241] on td "Copy Link Code" at bounding box center [87, 233] width 23 height 24
click at [215, 223] on td "SULAEMAN TRSF E-BANKING CR 3108/FTSCY/WS95051 100000.002025083181780779 TRFDN-[…" at bounding box center [201, 233] width 41 height 24
click at [203, 234] on td "SULAEMAN TRSF E-BANKING CR 3108/FTSCY/WS95051 100000.002025083181780779 TRFDN-S…" at bounding box center [201, 233] width 41 height 24
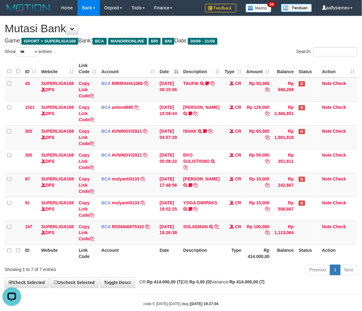
drag, startPoint x: 90, startPoint y: 246, endPoint x: 1, endPoint y: 243, distance: 89.4
click at [90, 246] on th "Link Code" at bounding box center [87, 254] width 23 height 18
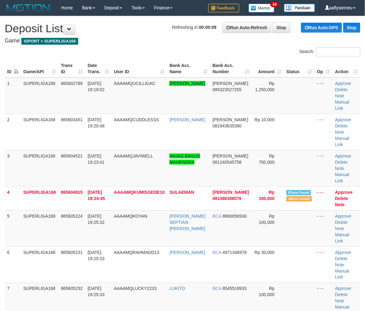
click at [6, 187] on td "4" at bounding box center [13, 199] width 16 height 24
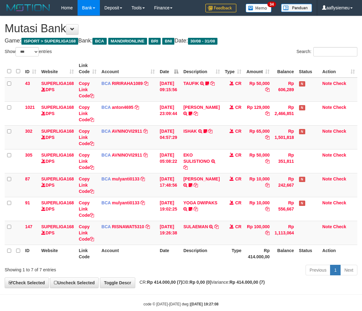
select select "***"
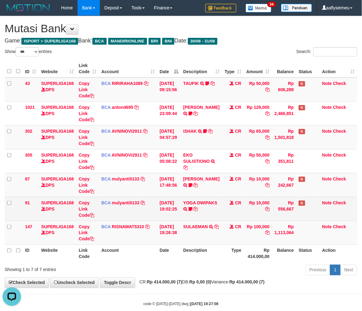
click at [180, 200] on td "31/08/2025 19:02:25" at bounding box center [169, 209] width 24 height 24
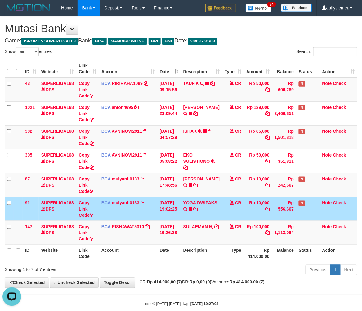
click at [189, 220] on td "YOGA DWIPAKS TRSF E-BANKING CR 3108/FTSCY/WS95051 10000.002025083186970172 TRFD…" at bounding box center [201, 209] width 41 height 24
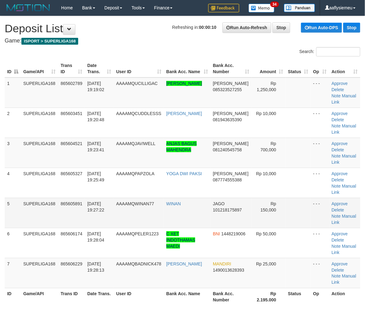
click at [21, 169] on td "SUPERLIGA168" at bounding box center [39, 183] width 37 height 30
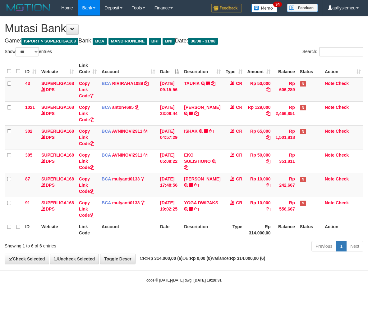
select select "***"
click at [169, 228] on th "Date" at bounding box center [169, 230] width 24 height 18
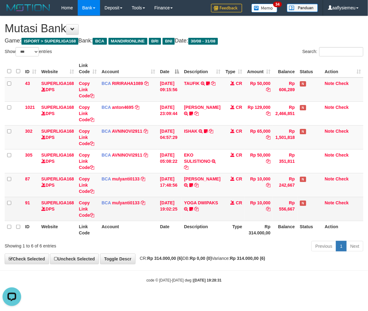
click at [175, 216] on td "31/08/2025 19:02:25" at bounding box center [169, 209] width 24 height 24
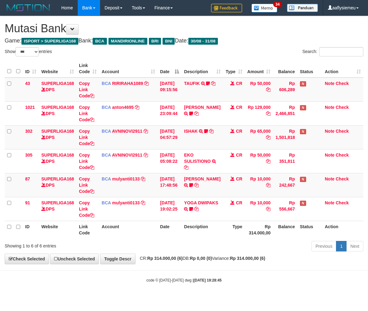
select select "***"
click at [211, 241] on div "Previous 1 Next" at bounding box center [260, 247] width 205 height 13
click at [212, 228] on th "Description" at bounding box center [201, 230] width 41 height 18
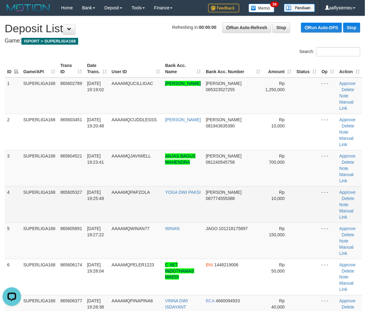
click at [41, 194] on td "SUPERLIGA168" at bounding box center [39, 205] width 37 height 36
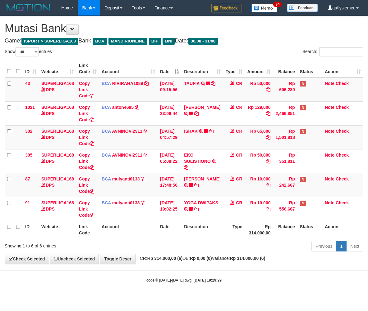
select select "***"
click at [176, 222] on th "Date" at bounding box center [169, 230] width 24 height 18
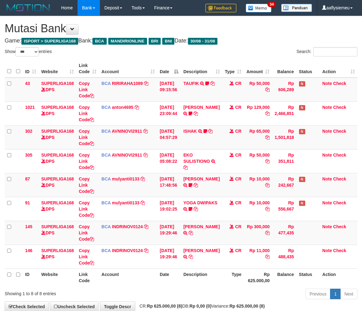
select select "***"
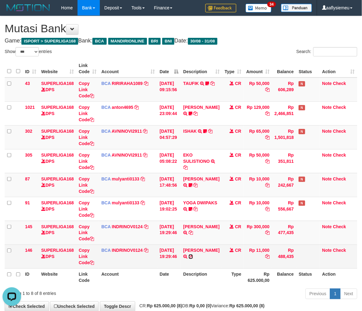
click at [193, 255] on icon at bounding box center [191, 257] width 4 height 4
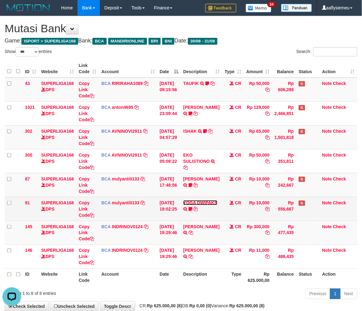
click at [197, 205] on link "YOGA DWIPAKS" at bounding box center [200, 203] width 34 height 5
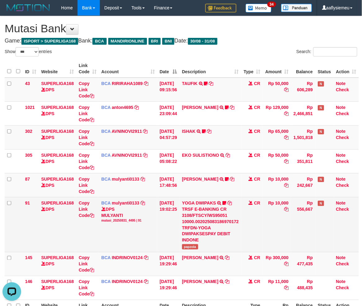
click at [191, 249] on td "YOGA DWIPAKS TRSF E-BANKING CR 3108/FTSCY/WS95051 10000.002025083186970172 TRFD…" at bounding box center [211, 224] width 62 height 55
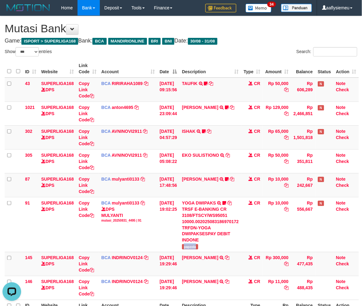
copy span "papzola"
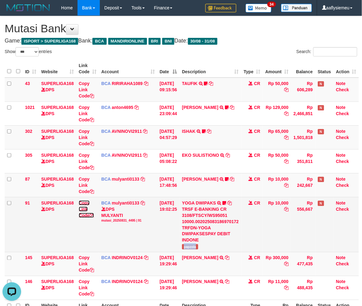
click at [82, 216] on link "Copy Link Code" at bounding box center [86, 209] width 15 height 17
copy span "papzola"
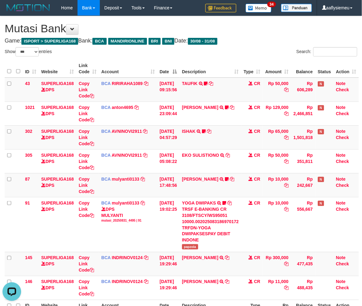
scroll to position [78, 0]
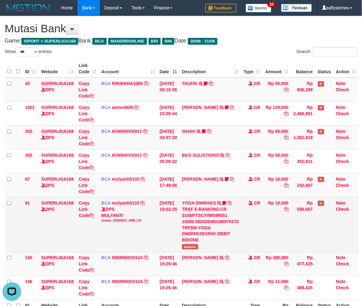
click at [307, 235] on td "Rp 556,667" at bounding box center [303, 224] width 24 height 55
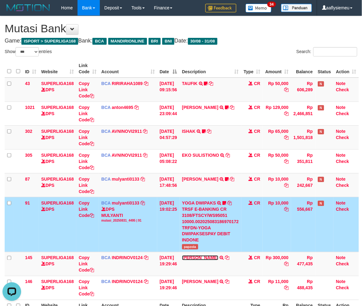
drag, startPoint x: 216, startPoint y: 255, endPoint x: 296, endPoint y: 242, distance: 81.4
click at [216, 255] on link "BACHRUL RIZKY NASU" at bounding box center [200, 257] width 36 height 5
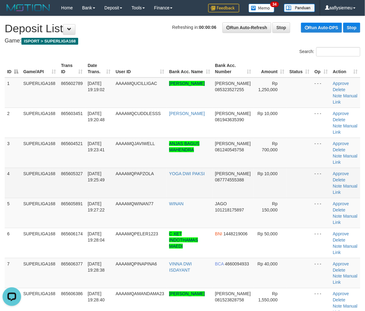
click at [79, 175] on span "865605327" at bounding box center [72, 173] width 22 height 5
click at [350, 186] on link "Manual Link" at bounding box center [345, 189] width 25 height 11
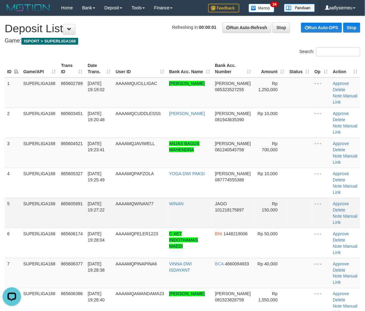
drag, startPoint x: 76, startPoint y: 262, endPoint x: 7, endPoint y: 225, distance: 78.5
click at [76, 262] on span "865606377" at bounding box center [72, 264] width 22 height 5
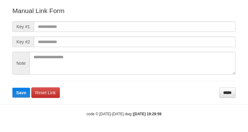
scroll to position [81, 0]
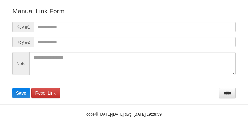
drag, startPoint x: 69, startPoint y: 16, endPoint x: 69, endPoint y: 22, distance: 6.2
click at [69, 16] on form "Manual Link Form Key #1 Key #2 Note Save Reset Link *****" at bounding box center [123, 53] width 223 height 92
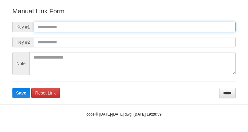
click at [68, 25] on input "text" at bounding box center [135, 27] width 202 height 11
paste input "**********"
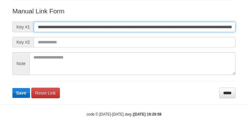
scroll to position [0, 342]
type input "**********"
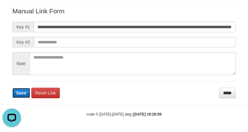
scroll to position [0, 0]
click at [18, 97] on button "Save" at bounding box center [21, 93] width 18 height 10
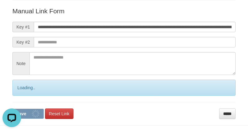
click at [18, 97] on form "**********" at bounding box center [123, 63] width 223 height 113
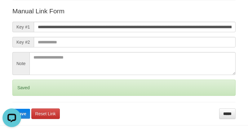
click at [18, 97] on form "**********" at bounding box center [123, 63] width 223 height 113
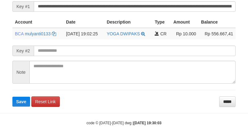
scroll to position [161, 0]
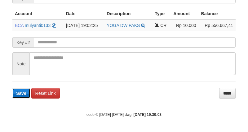
click at [19, 92] on span "Save" at bounding box center [21, 93] width 10 height 5
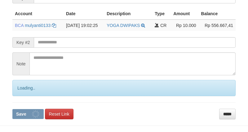
click at [19, 92] on div "Loading.." at bounding box center [123, 88] width 223 height 16
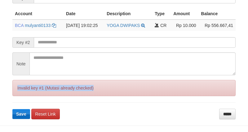
click at [19, 92] on div "Invalid key #1 (Mutasi already checked)" at bounding box center [123, 88] width 223 height 16
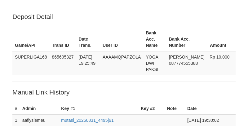
scroll to position [161, 0]
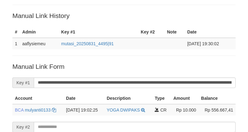
drag, startPoint x: 35, startPoint y: 13, endPoint x: 14, endPoint y: 35, distance: 30.3
click at [35, 13] on p "Manual Link History" at bounding box center [123, 15] width 223 height 9
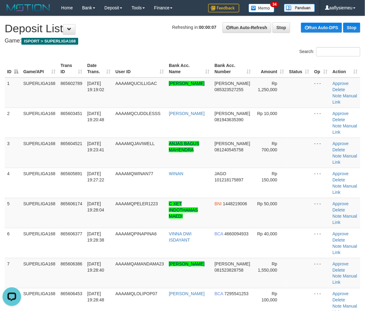
drag, startPoint x: 78, startPoint y: 167, endPoint x: 2, endPoint y: 191, distance: 80.3
click at [78, 167] on td "865604521" at bounding box center [71, 153] width 27 height 30
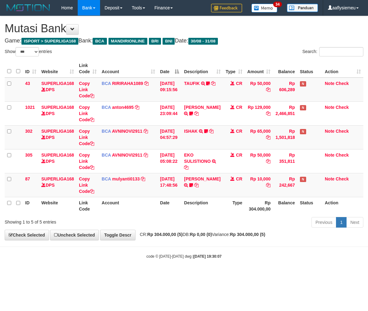
select select "***"
click at [255, 206] on th "Rp 304.000,00" at bounding box center [258, 206] width 28 height 18
click at [224, 233] on span "CR: Rp 304.000,00 (5) DB: Rp 0,00 (0) Variance: Rp 304.000,00 (5)" at bounding box center [201, 234] width 129 height 5
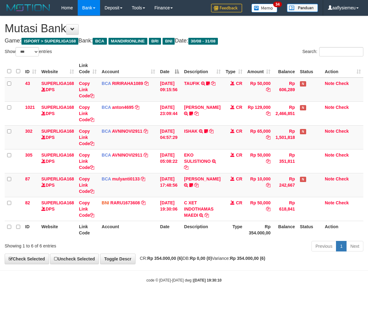
select select "***"
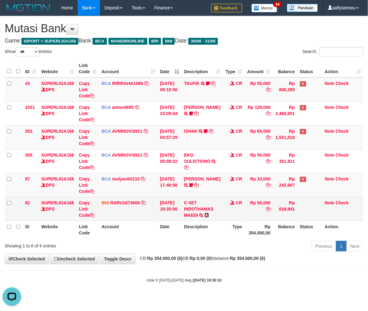
click at [208, 215] on icon at bounding box center [206, 215] width 4 height 4
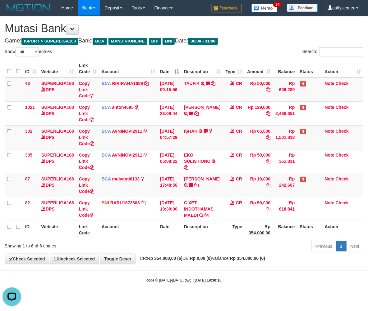
click at [299, 230] on th "Status" at bounding box center [309, 230] width 25 height 18
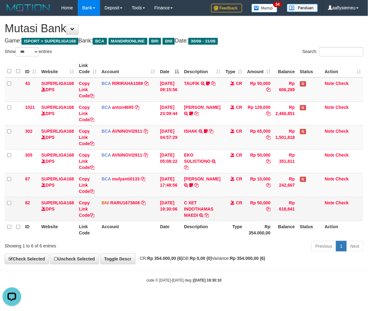
click at [244, 211] on td "Rp 50,000" at bounding box center [258, 209] width 28 height 24
drag, startPoint x: 242, startPoint y: 211, endPoint x: 277, endPoint y: 208, distance: 35.2
click at [244, 210] on td "Rp 50,000" at bounding box center [258, 209] width 28 height 24
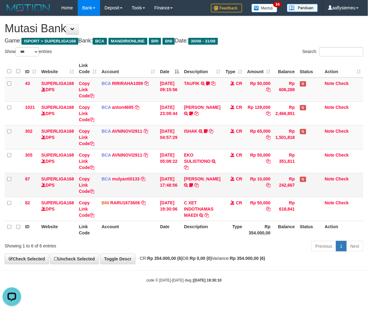
click at [251, 183] on td "Rp 10,000" at bounding box center [258, 185] width 28 height 24
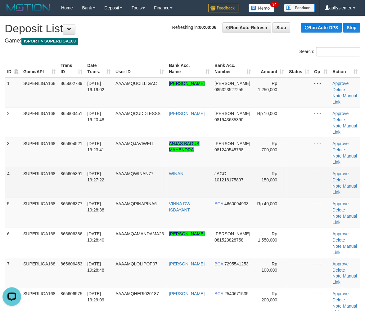
click at [57, 168] on td "SUPERLIGA168" at bounding box center [39, 183] width 37 height 30
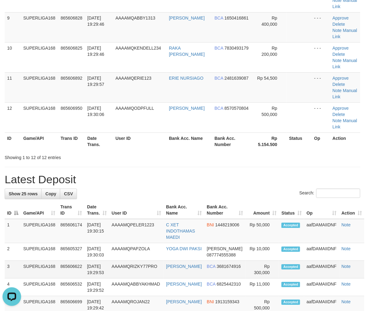
drag, startPoint x: 80, startPoint y: 185, endPoint x: 1, endPoint y: 202, distance: 80.7
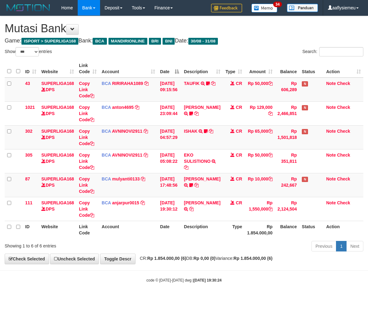
select select "***"
click at [160, 223] on th "Date" at bounding box center [169, 230] width 24 height 18
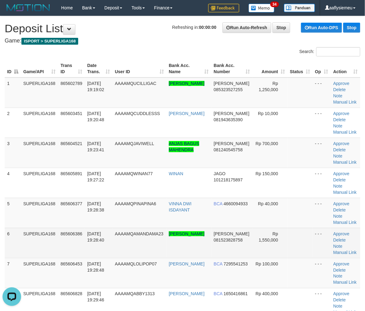
click at [51, 228] on td "SUPERLIGA168" at bounding box center [39, 243] width 37 height 30
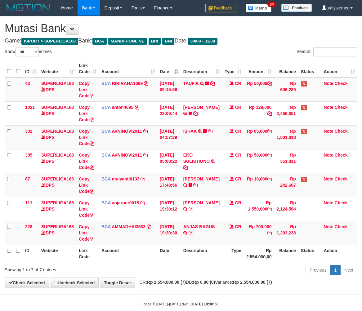
select select "***"
click at [207, 237] on td "ANJAS BAGUS TRSF E-BANKING CR 3108/FTSCY/WS95051 700000.002025083187220932 TRFD…" at bounding box center [201, 233] width 41 height 24
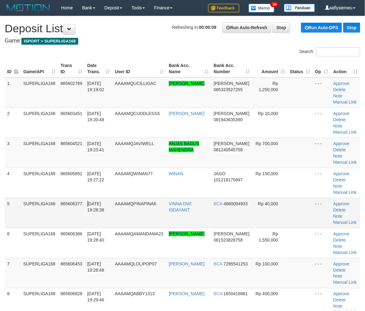
click at [89, 198] on td "31/08/2025 19:28:38" at bounding box center [99, 213] width 28 height 30
drag, startPoint x: 343, startPoint y: 146, endPoint x: 334, endPoint y: 147, distance: 9.4
click at [343, 146] on td "Approve Delete Note Manual Link" at bounding box center [345, 153] width 29 height 30
click at [336, 160] on link "Manual Link" at bounding box center [345, 162] width 24 height 5
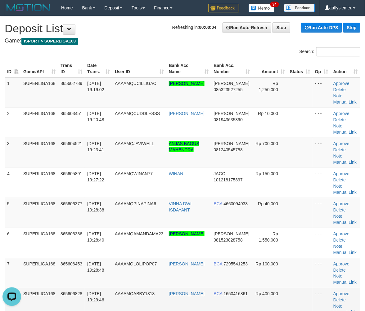
drag, startPoint x: 99, startPoint y: 264, endPoint x: 1, endPoint y: 221, distance: 107.0
click at [98, 288] on td "31/08/2025 19:29:46" at bounding box center [99, 303] width 28 height 30
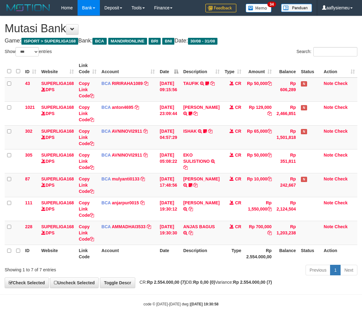
select select "***"
click at [193, 233] on icon at bounding box center [191, 233] width 4 height 4
click at [193, 233] on icon at bounding box center [190, 233] width 4 height 4
click at [91, 238] on icon at bounding box center [92, 239] width 4 height 4
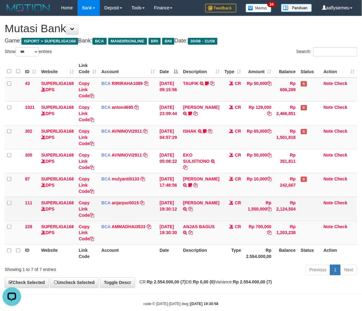
click at [240, 197] on td "CR" at bounding box center [233, 209] width 22 height 24
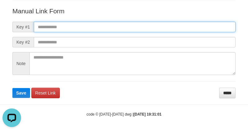
drag, startPoint x: 101, startPoint y: 26, endPoint x: 98, endPoint y: 31, distance: 5.3
click at [101, 26] on input "text" at bounding box center [135, 27] width 202 height 11
paste input "**********"
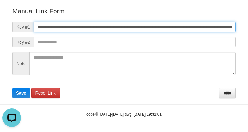
scroll to position [0, 429]
type input "**********"
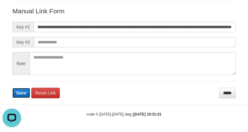
click at [27, 92] on button "Save" at bounding box center [21, 93] width 18 height 10
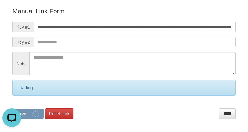
scroll to position [0, 0]
click at [27, 92] on div "Loading.." at bounding box center [123, 88] width 223 height 16
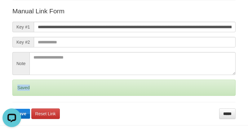
click at [27, 92] on div "Saved" at bounding box center [123, 88] width 223 height 16
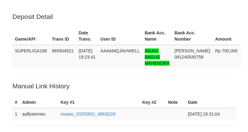
scroll to position [126, 0]
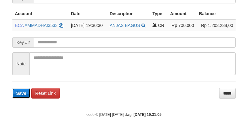
click at [25, 92] on span "Save" at bounding box center [21, 93] width 10 height 5
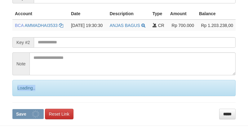
click at [25, 92] on div "Loading.." at bounding box center [123, 88] width 223 height 16
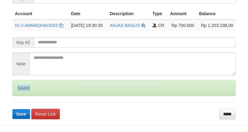
click at [25, 92] on div "Saved" at bounding box center [123, 88] width 223 height 16
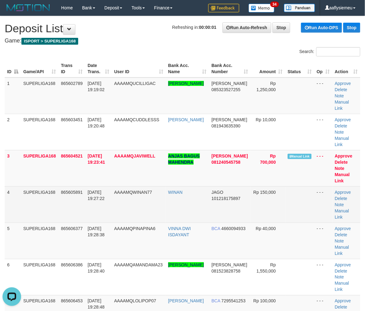
click at [61, 193] on td "865605891" at bounding box center [71, 205] width 27 height 36
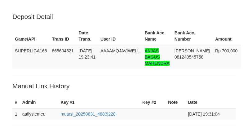
scroll to position [155, 0]
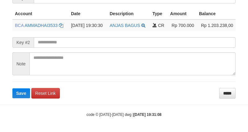
click at [24, 92] on span "Save" at bounding box center [21, 93] width 10 height 5
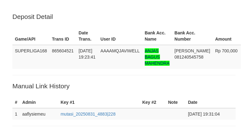
scroll to position [155, 0]
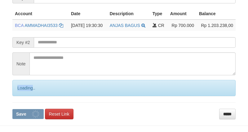
drag, startPoint x: 0, startPoint y: 0, endPoint x: 24, endPoint y: 92, distance: 94.9
click at [24, 92] on div "Loading.." at bounding box center [123, 88] width 223 height 16
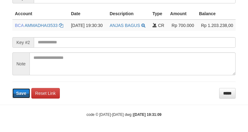
click at [24, 92] on span "Save" at bounding box center [21, 93] width 10 height 5
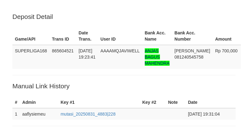
scroll to position [155, 0]
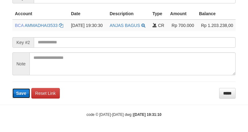
click at [23, 91] on span "Save" at bounding box center [21, 93] width 10 height 5
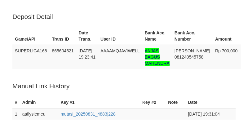
scroll to position [155, 0]
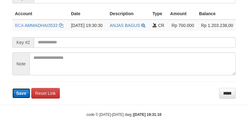
click at [21, 89] on button "Save" at bounding box center [21, 93] width 18 height 10
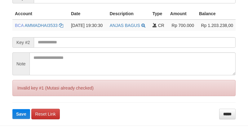
click at [20, 88] on div "Invalid key #1 (Mutasi already checked)" at bounding box center [123, 88] width 223 height 16
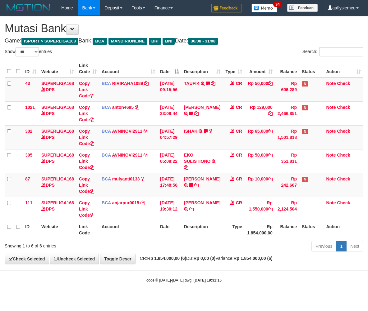
select select "***"
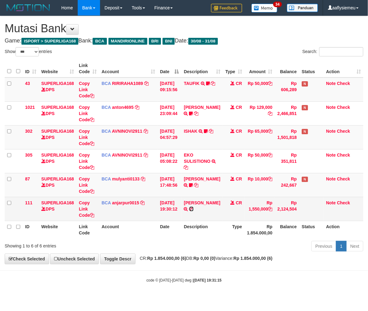
click at [193, 211] on icon at bounding box center [191, 209] width 4 height 4
click at [87, 218] on td "Copy Link Code" at bounding box center [87, 209] width 23 height 24
click at [85, 214] on link "Copy Link Code" at bounding box center [86, 209] width 15 height 17
drag, startPoint x: 85, startPoint y: 214, endPoint x: 225, endPoint y: 209, distance: 140.4
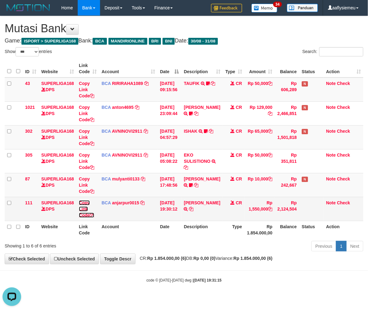
click at [85, 214] on link "Copy Link Code" at bounding box center [86, 209] width 15 height 17
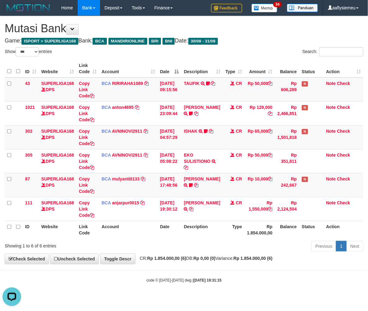
click at [261, 235] on th "Rp 1.854.000,00" at bounding box center [259, 230] width 30 height 18
click at [191, 261] on span "CR: Rp 1.854.000,00 (6) DB: Rp 0,00 (0) Variance: Rp 1.854.000,00 (6)" at bounding box center [205, 258] width 136 height 5
drag, startPoint x: 190, startPoint y: 260, endPoint x: 366, endPoint y: 212, distance: 182.5
click at [190, 259] on span "CR: Rp 1.854.000,00 (6) DB: Rp 0,00 (0) Variance: Rp 1.854.000,00 (6)" at bounding box center [205, 258] width 136 height 5
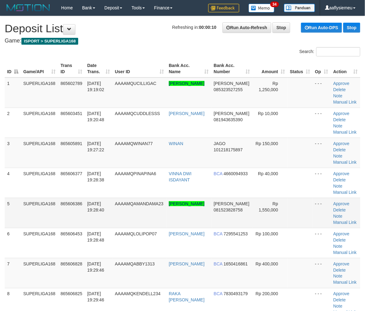
click at [130, 226] on td "AAAAMQAMANDAMA23" at bounding box center [139, 213] width 54 height 30
click at [347, 220] on link "Manual Link" at bounding box center [345, 222] width 24 height 5
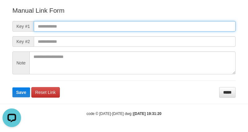
click at [46, 26] on input "text" at bounding box center [135, 26] width 202 height 11
paste input "**********"
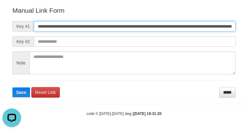
scroll to position [0, 424]
type input "**********"
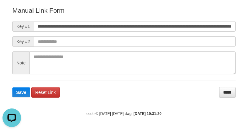
scroll to position [0, 0]
drag, startPoint x: 17, startPoint y: 13, endPoint x: 28, endPoint y: 13, distance: 10.9
click at [17, 13] on p "Manual Link Form" at bounding box center [123, 10] width 223 height 9
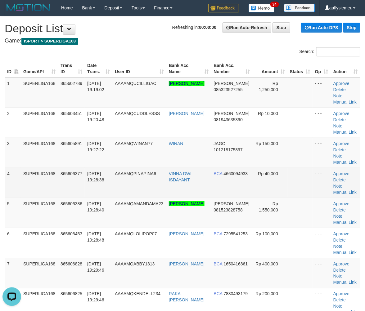
drag, startPoint x: 144, startPoint y: 179, endPoint x: 133, endPoint y: 190, distance: 14.9
click at [141, 184] on td "AAAAMQPINAPINA6" at bounding box center [139, 183] width 54 height 30
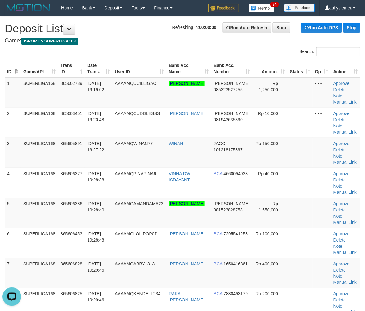
drag, startPoint x: 17, startPoint y: 194, endPoint x: 1, endPoint y: 202, distance: 17.8
click at [13, 196] on td "4" at bounding box center [13, 183] width 16 height 30
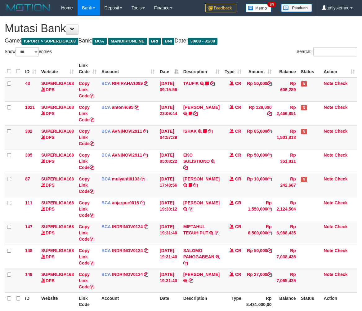
select select "***"
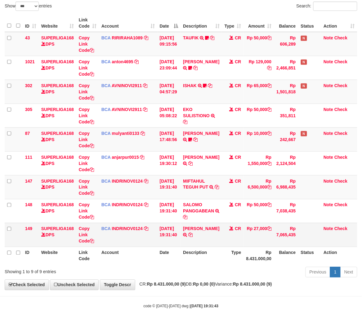
scroll to position [60, 0]
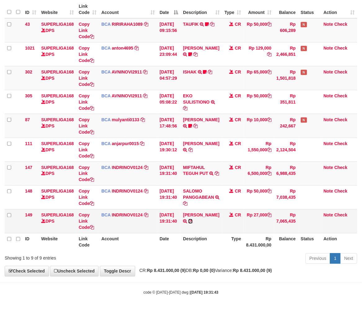
click at [188, 224] on icon at bounding box center [190, 221] width 4 height 4
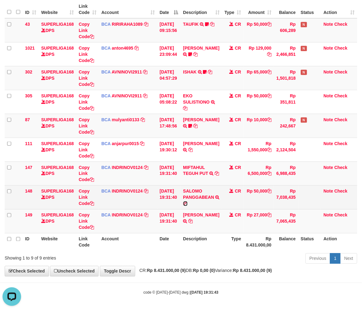
drag, startPoint x: 192, startPoint y: 202, endPoint x: 228, endPoint y: 199, distance: 36.4
click at [188, 202] on icon at bounding box center [185, 204] width 4 height 4
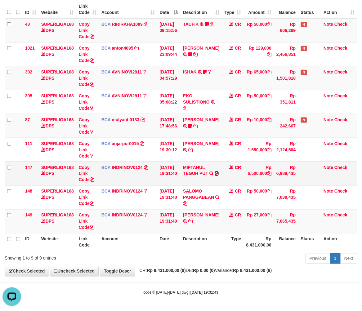
click at [215, 176] on icon at bounding box center [217, 174] width 4 height 4
drag, startPoint x: 191, startPoint y: 243, endPoint x: 305, endPoint y: 218, distance: 117.4
click at [206, 239] on th "Description" at bounding box center [201, 242] width 41 height 18
click at [190, 256] on div "Previous 1 Next" at bounding box center [257, 259] width 202 height 13
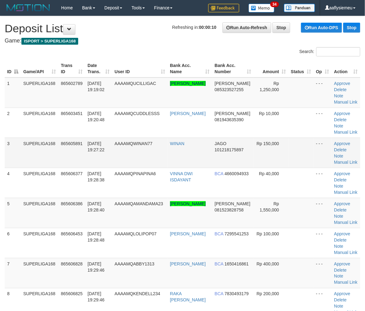
click at [79, 156] on td "865605891" at bounding box center [71, 153] width 27 height 30
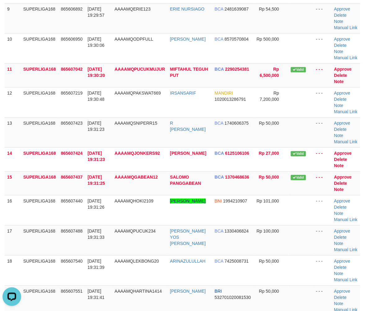
drag, startPoint x: 43, startPoint y: 179, endPoint x: 1, endPoint y: 192, distance: 43.7
click at [42, 180] on td "SUPERLIGA168" at bounding box center [40, 183] width 38 height 24
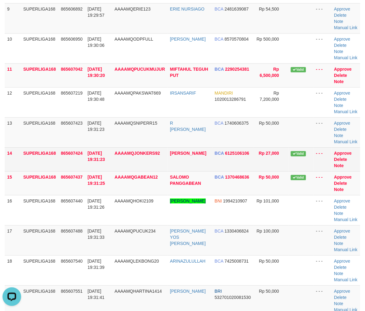
click at [75, 157] on td "865607424" at bounding box center [71, 159] width 27 height 24
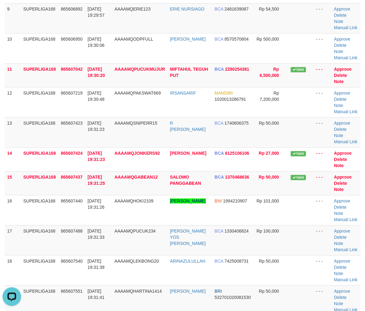
click at [0, 198] on div "ID Game/API Trans ID Date Trans. User ID Bank Acc. Name Bank Acc. Number Amount…" at bounding box center [182, 39] width 365 height 593
drag, startPoint x: 44, startPoint y: 217, endPoint x: 1, endPoint y: 233, distance: 46.1
click at [44, 218] on td "SUPERLIGA168" at bounding box center [40, 210] width 38 height 30
click at [49, 225] on td "SUPERLIGA168" at bounding box center [40, 240] width 38 height 30
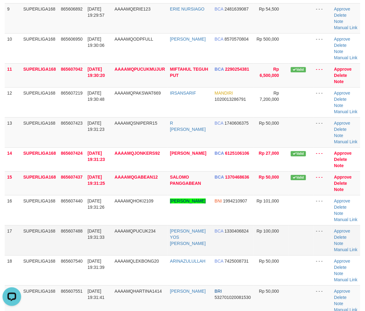
click at [75, 234] on td "865607488" at bounding box center [71, 240] width 27 height 30
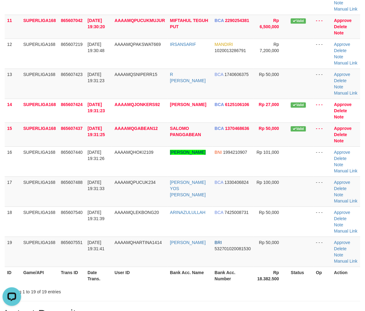
scroll to position [419, 0]
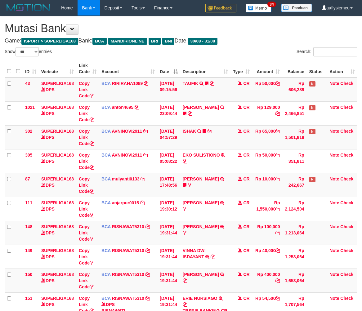
select select "***"
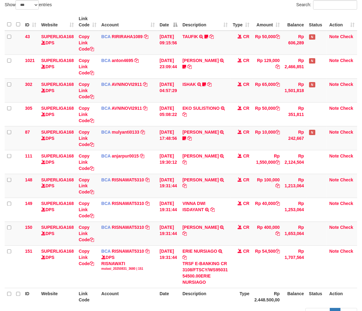
click at [187, 256] on icon at bounding box center [185, 258] width 4 height 4
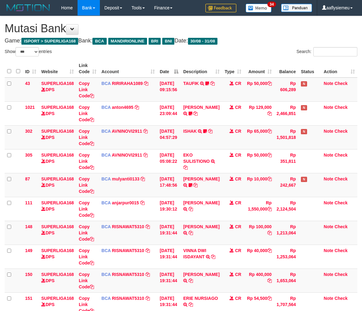
select select "***"
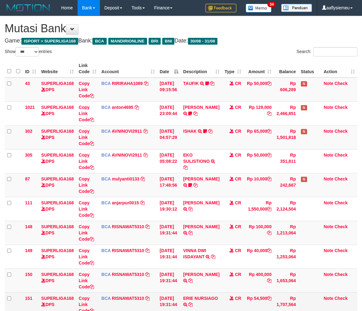
scroll to position [47, 0]
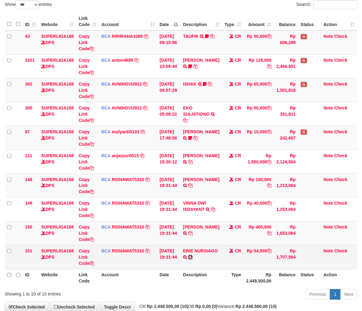
drag, startPoint x: 187, startPoint y: 262, endPoint x: 214, endPoint y: 258, distance: 27.6
click at [188, 260] on icon at bounding box center [190, 257] width 4 height 4
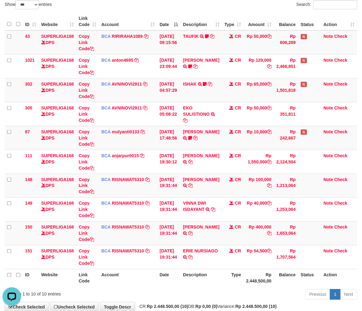
scroll to position [0, 0]
drag, startPoint x: 221, startPoint y: 254, endPoint x: 367, endPoint y: 238, distance: 146.4
click at [259, 254] on tr "151 SUPERLIGA168 DPS Copy Link Code BCA RISNAWAT5310 DPS RISNAWATI mutasi_20250…" at bounding box center [181, 258] width 353 height 24
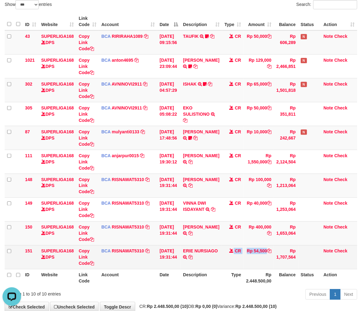
click at [245, 258] on td "Rp 54,500" at bounding box center [259, 258] width 30 height 24
drag, startPoint x: 244, startPoint y: 258, endPoint x: 367, endPoint y: 249, distance: 123.0
click at [245, 258] on td "Rp 54,500" at bounding box center [259, 258] width 30 height 24
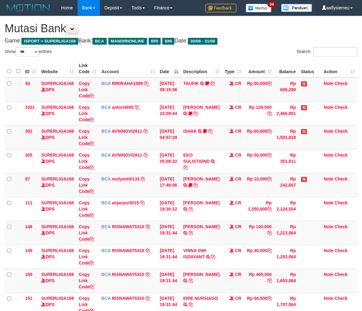
select select "***"
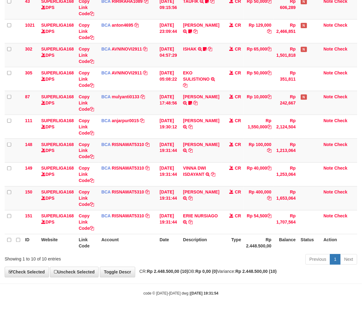
drag, startPoint x: 226, startPoint y: 256, endPoint x: 252, endPoint y: 252, distance: 26.3
click at [227, 256] on div "Previous 1 Next" at bounding box center [257, 260] width 202 height 13
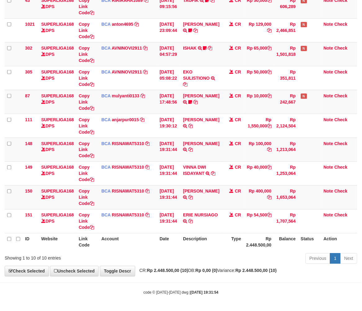
drag, startPoint x: 272, startPoint y: 264, endPoint x: 275, endPoint y: 264, distance: 3.4
click at [275, 264] on div "Previous 1 Next" at bounding box center [257, 259] width 202 height 13
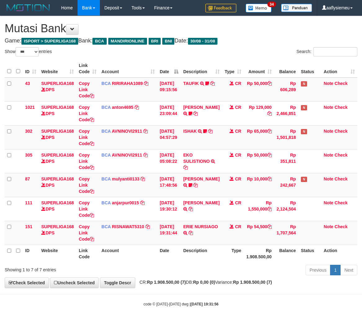
select select "***"
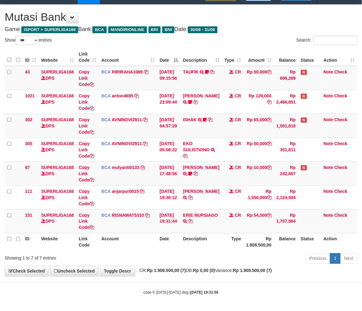
click at [252, 272] on strong "Rp 1.908.500,00 (7)" at bounding box center [252, 270] width 39 height 5
click at [191, 228] on td "ERIE NURSIAGO TRSF E-BANKING CR 3108/FTSCY/WS95031 54500.00ERIE NURSIAGO" at bounding box center [201, 222] width 41 height 24
drag, startPoint x: 189, startPoint y: 227, endPoint x: 367, endPoint y: 216, distance: 178.8
click at [189, 224] on icon at bounding box center [190, 221] width 4 height 4
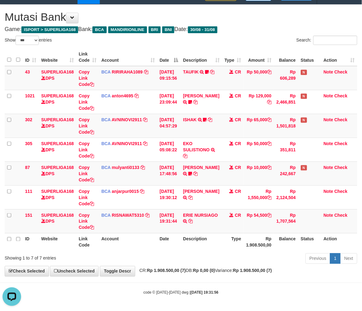
drag, startPoint x: 259, startPoint y: 257, endPoint x: 367, endPoint y: 229, distance: 111.6
click at [263, 258] on div "Previous 1 Next" at bounding box center [257, 259] width 202 height 13
click at [247, 243] on th "Rp 1.908.500,00" at bounding box center [259, 242] width 30 height 18
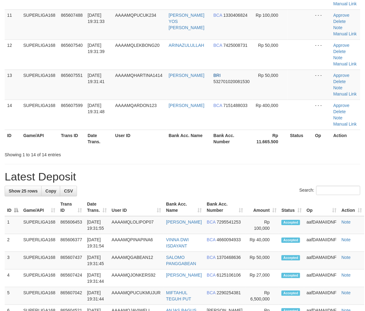
scroll to position [322, 0]
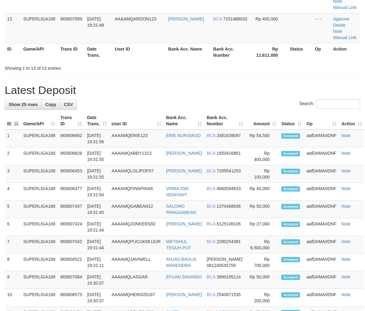
scroll to position [322, 0]
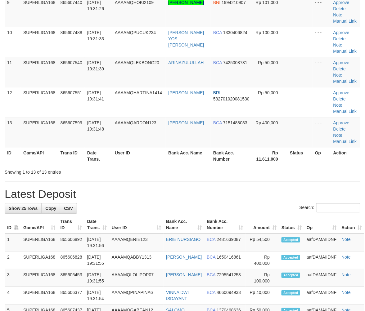
click at [133, 175] on div "**********" at bounding box center [182, 212] width 365 height 1036
drag, startPoint x: 95, startPoint y: 169, endPoint x: 11, endPoint y: 204, distance: 91.0
click at [86, 179] on div "**********" at bounding box center [182, 212] width 365 height 1036
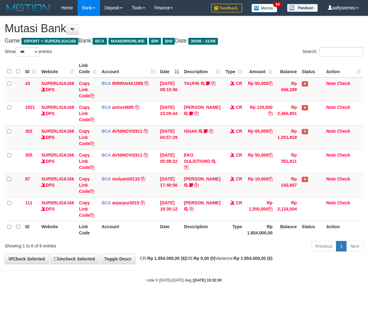
select select "***"
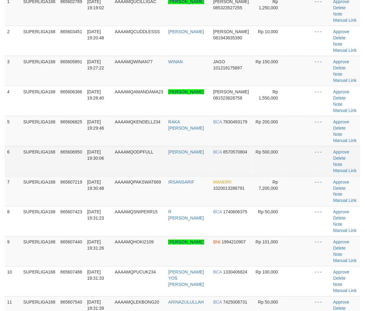
scroll to position [81, 0]
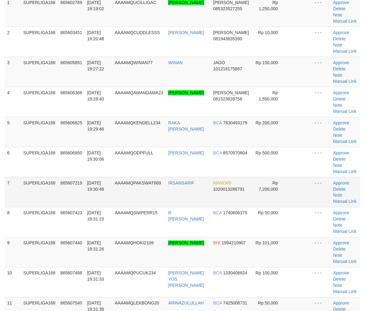
drag, startPoint x: 116, startPoint y: 156, endPoint x: 81, endPoint y: 181, distance: 42.8
click at [112, 166] on tr "6 SUPERLIGA168 865606950 [DATE] 19:30:06 AAAAMQODPFULL [PERSON_NAME] BCA 857057…" at bounding box center [183, 162] width 356 height 30
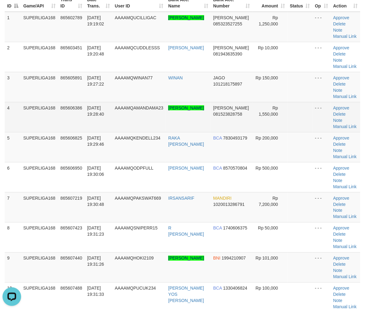
scroll to position [0, 0]
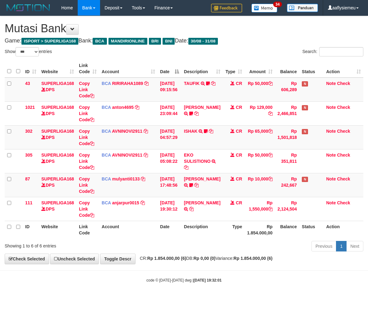
select select "***"
click at [292, 237] on th "Balance" at bounding box center [287, 230] width 24 height 18
select select "***"
click at [279, 233] on th "Balance" at bounding box center [287, 230] width 24 height 18
click at [275, 237] on th "Balance" at bounding box center [287, 230] width 24 height 18
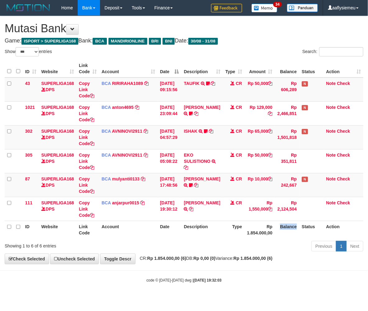
drag, startPoint x: 187, startPoint y: 249, endPoint x: 184, endPoint y: 250, distance: 3.9
click at [185, 251] on div "Previous 1 Next" at bounding box center [260, 247] width 205 height 13
click at [259, 255] on div "**********" at bounding box center [184, 140] width 368 height 248
click at [320, 250] on link "Previous" at bounding box center [323, 246] width 25 height 11
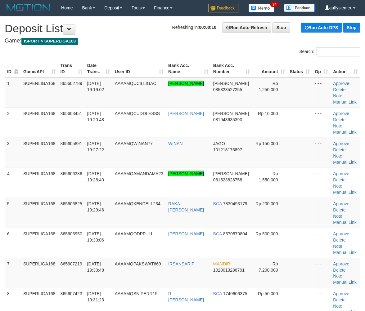
drag, startPoint x: 63, startPoint y: 204, endPoint x: 1, endPoint y: 224, distance: 64.7
click at [62, 208] on td "865606825" at bounding box center [71, 213] width 27 height 30
click at [21, 210] on td "SUPERLIGA168" at bounding box center [39, 213] width 37 height 30
click at [45, 221] on td "SUPERLIGA168" at bounding box center [39, 213] width 37 height 30
click at [43, 222] on td "SUPERLIGA168" at bounding box center [39, 213] width 37 height 30
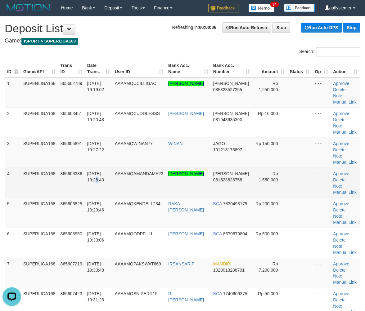
drag, startPoint x: 90, startPoint y: 189, endPoint x: 88, endPoint y: 194, distance: 5.3
click at [88, 194] on td "31/08/2025 19:28:40" at bounding box center [99, 183] width 28 height 30
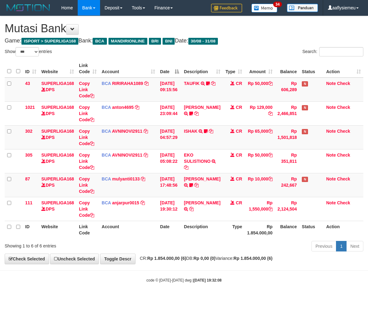
select select "***"
click at [299, 227] on th "Status" at bounding box center [311, 230] width 24 height 18
click at [305, 237] on th "Status" at bounding box center [311, 230] width 24 height 18
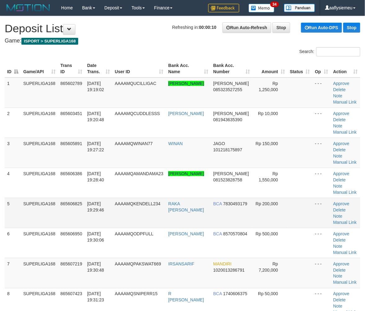
click at [88, 199] on td "[DATE] 19:29:46" at bounding box center [99, 213] width 28 height 30
click at [88, 201] on td "[DATE] 19:29:46" at bounding box center [99, 213] width 28 height 30
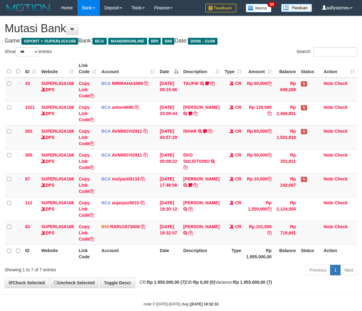
select select "***"
click at [193, 235] on icon at bounding box center [190, 233] width 4 height 4
click at [263, 247] on th "Rp 1.955.000,00" at bounding box center [259, 254] width 30 height 18
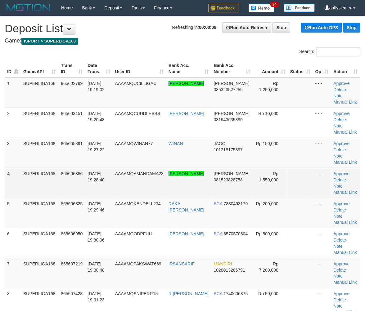
click at [59, 192] on td "865606386" at bounding box center [71, 183] width 27 height 30
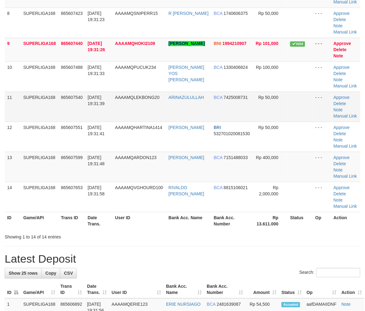
scroll to position [171, 0]
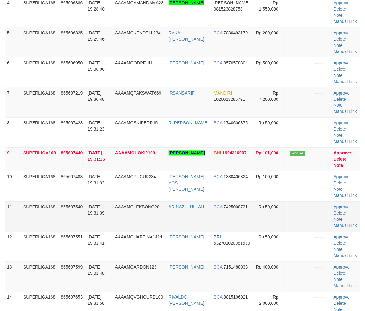
click at [71, 210] on td "865607540" at bounding box center [71, 216] width 27 height 30
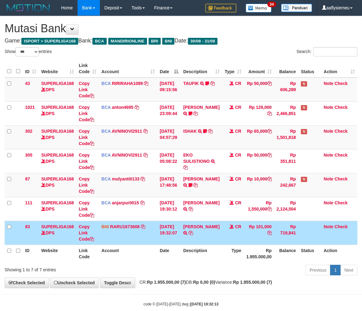
select select "***"
click at [233, 238] on td "CR" at bounding box center [233, 233] width 22 height 24
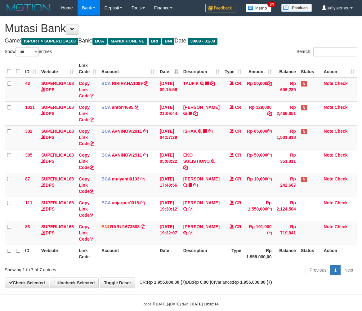
select select "***"
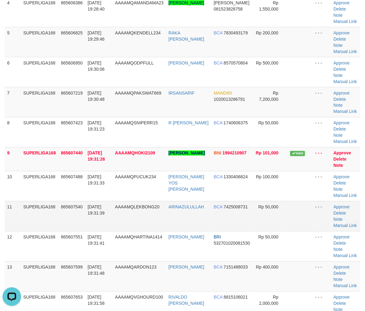
click at [15, 202] on td "11" at bounding box center [13, 216] width 16 height 30
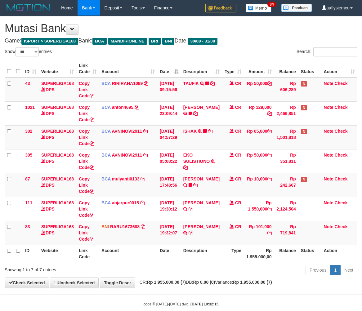
select select "***"
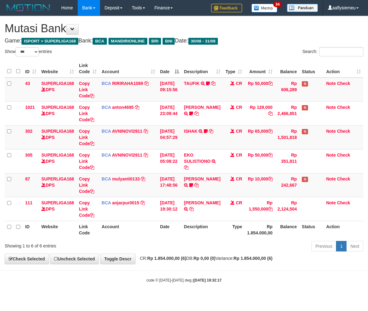
select select "***"
click at [187, 227] on th "Description" at bounding box center [201, 230] width 41 height 18
click at [209, 224] on th "Description" at bounding box center [201, 230] width 41 height 18
select select "***"
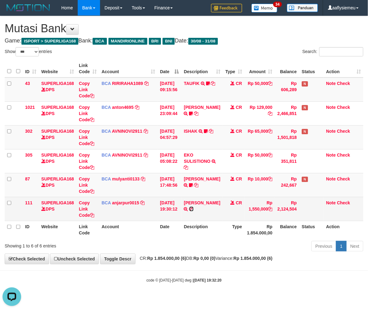
drag, startPoint x: 194, startPoint y: 213, endPoint x: 230, endPoint y: 210, distance: 35.8
click at [193, 211] on icon at bounding box center [191, 209] width 4 height 4
click at [91, 214] on icon at bounding box center [92, 215] width 4 height 4
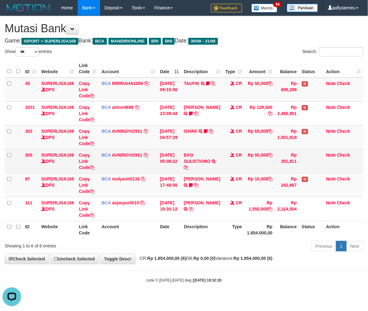
scroll to position [92, 0]
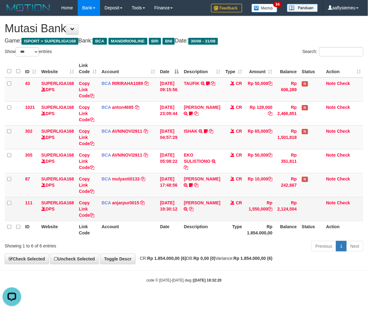
drag, startPoint x: 323, startPoint y: 212, endPoint x: 366, endPoint y: 200, distance: 44.2
click at [324, 212] on td "Note Check" at bounding box center [343, 209] width 40 height 24
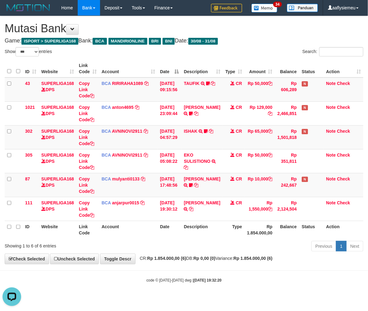
drag, startPoint x: 243, startPoint y: 242, endPoint x: 365, endPoint y: 208, distance: 126.6
click at [244, 242] on div "Previous 1 Next" at bounding box center [260, 247] width 205 height 13
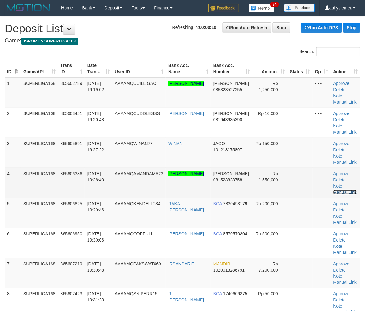
click at [353, 193] on link "Manual Link" at bounding box center [345, 192] width 24 height 5
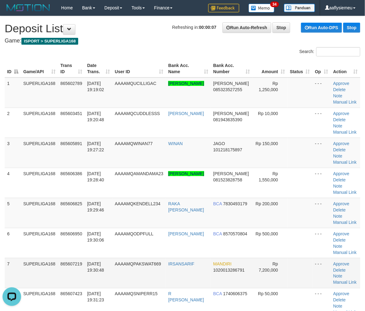
click at [168, 269] on tr "7 SUPERLIGA168 865607219 31/08/2025 19:30:48 AAAAMQPAKSWAT669 IRSANSARIF MANDIR…" at bounding box center [183, 273] width 356 height 30
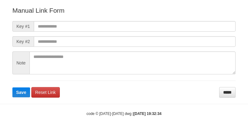
scroll to position [81, 0]
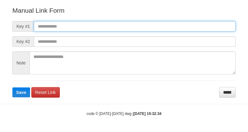
click at [76, 28] on input "text" at bounding box center [135, 26] width 202 height 11
paste input "**********"
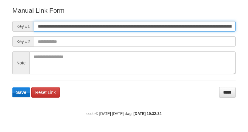
scroll to position [0, 440]
type input "**********"
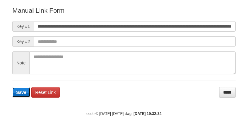
click at [24, 91] on span "Save" at bounding box center [21, 92] width 10 height 5
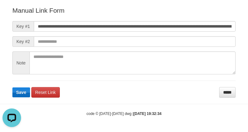
scroll to position [0, 0]
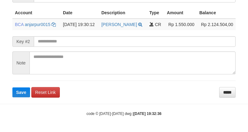
scroll to position [166, 0]
click at [22, 96] on button "Save" at bounding box center [21, 93] width 18 height 10
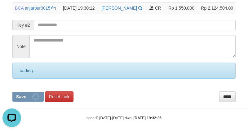
click at [22, 79] on div "Loading.." at bounding box center [123, 71] width 223 height 16
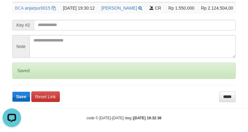
click at [22, 79] on div "Saved" at bounding box center [123, 71] width 223 height 16
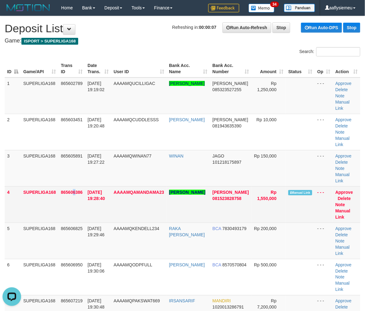
click at [74, 197] on td "865606386" at bounding box center [71, 205] width 27 height 36
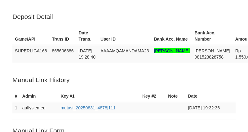
scroll to position [166, 0]
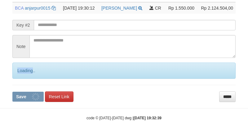
click at [21, 79] on div "Loading.." at bounding box center [123, 71] width 223 height 16
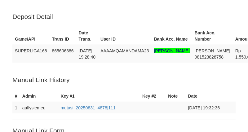
scroll to position [166, 0]
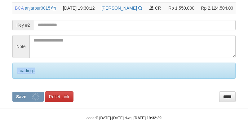
click at [21, 79] on div "Loading.." at bounding box center [123, 71] width 223 height 16
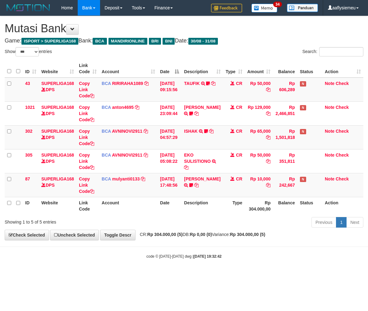
select select "***"
drag, startPoint x: 186, startPoint y: 249, endPoint x: 366, endPoint y: 224, distance: 181.1
click at [187, 249] on body "Toggle navigation Home Bank Account List Load By Website Group [ISPORT] SUPERLI…" at bounding box center [184, 137] width 368 height 275
drag, startPoint x: 265, startPoint y: 231, endPoint x: 257, endPoint y: 232, distance: 8.4
click at [260, 231] on div "**********" at bounding box center [184, 128] width 368 height 224
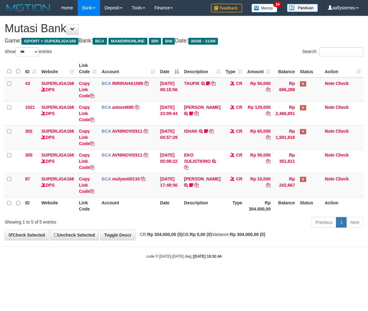
select select "***"
click at [207, 218] on div "Previous 1 Next" at bounding box center [260, 223] width 205 height 13
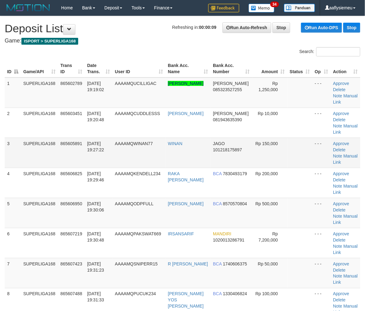
click at [109, 152] on td "[DATE] 19:27:22" at bounding box center [99, 153] width 28 height 30
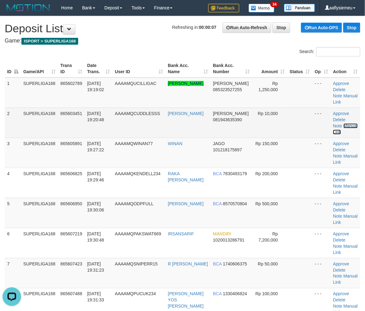
click at [342, 131] on link "Manual Link" at bounding box center [345, 129] width 25 height 11
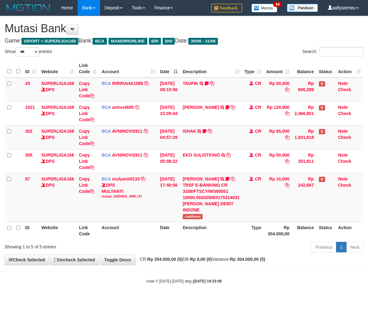
select select "***"
click at [196, 214] on span "cuddlesss" at bounding box center [193, 216] width 20 height 5
copy span "cuddlesss"
click at [192, 256] on div "**********" at bounding box center [184, 140] width 368 height 249
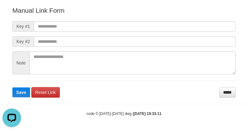
click at [17, 4] on div "Deposit Detail Game/API Trans ID Date Trans. User ID Bank Acc. Name Bank Acc. N…" at bounding box center [124, 21] width 233 height 156
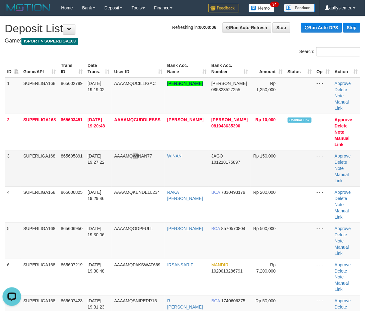
click at [139, 163] on td "AAAAMQWINAN77" at bounding box center [138, 168] width 53 height 36
drag, startPoint x: 79, startPoint y: 187, endPoint x: 2, endPoint y: 207, distance: 78.8
click at [75, 190] on td "865606825" at bounding box center [71, 205] width 27 height 36
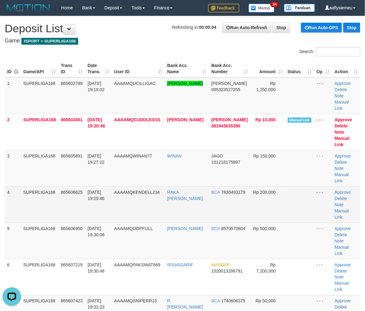
drag, startPoint x: 41, startPoint y: 197, endPoint x: 1, endPoint y: 204, distance: 40.9
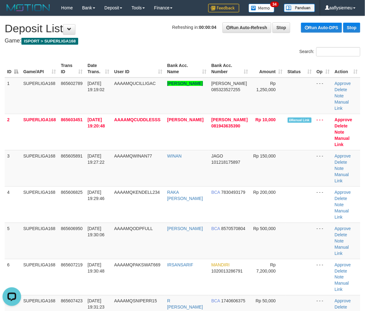
click at [36, 199] on td "SUPERLIGA168" at bounding box center [40, 205] width 38 height 36
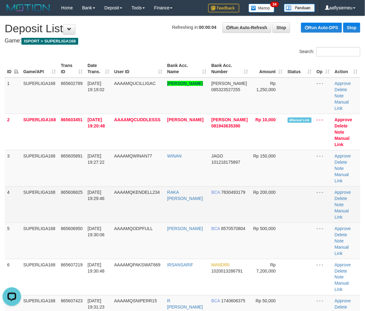
drag, startPoint x: 54, startPoint y: 192, endPoint x: 9, endPoint y: 201, distance: 45.5
click at [51, 195] on td "SUPERLIGA168" at bounding box center [40, 205] width 38 height 36
drag, startPoint x: 100, startPoint y: 194, endPoint x: 85, endPoint y: 197, distance: 15.3
click at [91, 196] on td "31/08/2025 19:29:46" at bounding box center [98, 205] width 27 height 36
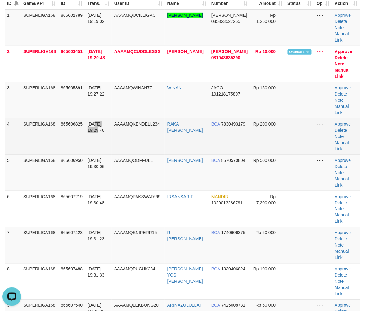
scroll to position [69, 0]
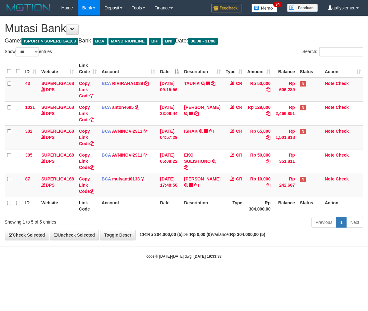
select select "***"
click at [198, 183] on icon at bounding box center [196, 185] width 4 height 4
drag, startPoint x: 253, startPoint y: 242, endPoint x: 318, endPoint y: 239, distance: 65.3
click at [255, 244] on body "Toggle navigation Home Bank Account List Load By Website Group [ISPORT] SUPERLI…" at bounding box center [184, 137] width 368 height 275
drag, startPoint x: 238, startPoint y: 235, endPoint x: 365, endPoint y: 208, distance: 129.5
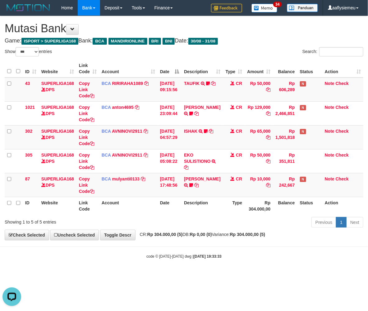
click at [240, 235] on span "CR: Rp 304.000,00 (5) DB: Rp 0,00 (0) Variance: Rp 304.000,00 (5)" at bounding box center [201, 234] width 129 height 5
drag, startPoint x: 194, startPoint y: 259, endPoint x: 273, endPoint y: 233, distance: 83.5
click at [194, 259] on div "code © 2012-2018 dwg | 2025/08/31 19:33:33" at bounding box center [184, 256] width 368 height 6
drag, startPoint x: 213, startPoint y: 247, endPoint x: 220, endPoint y: 242, distance: 8.0
click at [214, 247] on body "Toggle navigation Home Bank Account List Load By Website Group [ISPORT] SUPERLI…" at bounding box center [184, 137] width 368 height 275
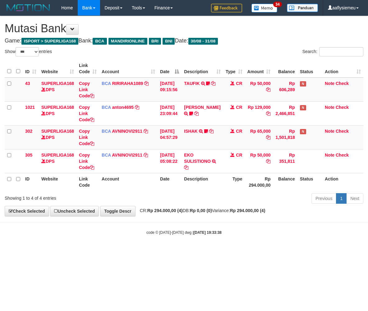
select select "***"
click at [245, 238] on body "Toggle navigation Home Bank Account List Load By Website Group [ISPORT] SUPERLI…" at bounding box center [184, 125] width 368 height 251
click at [219, 245] on body "Toggle navigation Home Bank Account List Load By Website Group [ISPORT] SUPERLI…" at bounding box center [184, 125] width 368 height 251
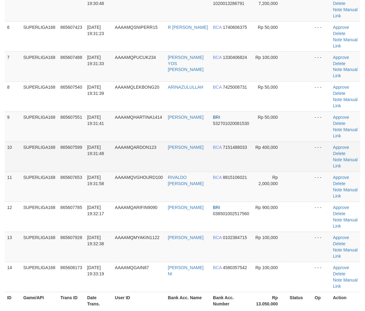
click at [117, 168] on tr "10 SUPERLIGA168 865607599 31/08/2025 19:31:48 AAAAMQARDON123 ARIE DONY BCA 7151…" at bounding box center [183, 157] width 356 height 30
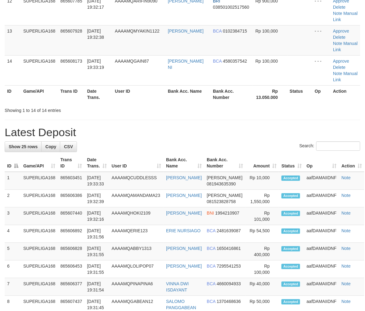
click at [132, 94] on th "User ID" at bounding box center [138, 94] width 53 height 18
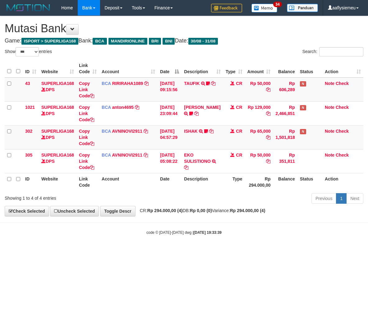
select select "***"
click at [263, 235] on div "code © [DATE]-[DATE] dwg | [DATE] 19:33:39" at bounding box center [184, 232] width 368 height 6
select select "***"
drag, startPoint x: 328, startPoint y: 221, endPoint x: 358, endPoint y: 205, distance: 34.0
click at [332, 217] on body "Toggle navigation Home Bank Account List Load By Website Group [ISPORT] SUPERLI…" at bounding box center [184, 125] width 368 height 251
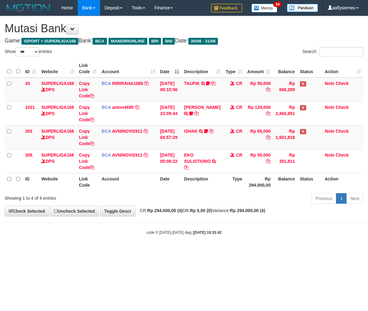
select select "***"
click at [263, 243] on body "Toggle navigation Home Bank Account List Load By Website Group [ISPORT] SUPERLI…" at bounding box center [184, 125] width 368 height 251
click at [332, 230] on div "code © 2012-2018 dwg | 2025/08/31 19:33:42" at bounding box center [184, 232] width 368 height 6
click at [324, 240] on body "Toggle navigation Home Bank Account List Load By Website Group [ISPORT] SUPERLI…" at bounding box center [184, 125] width 368 height 251
click at [309, 237] on body "Toggle navigation Home Bank Account List Load By Website Group [ISPORT] SUPERLI…" at bounding box center [184, 125] width 368 height 251
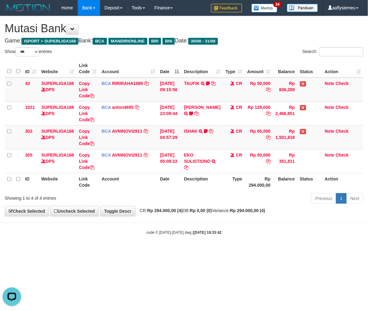
drag, startPoint x: 305, startPoint y: 237, endPoint x: 293, endPoint y: 242, distance: 12.9
click at [303, 238] on body "Toggle navigation Home Bank Account List Load By Website Group [ISPORT] SUPERLI…" at bounding box center [184, 125] width 368 height 251
drag, startPoint x: 293, startPoint y: 242, endPoint x: 287, endPoint y: 257, distance: 15.6
click at [293, 249] on body "Toggle navigation Home Bank Account List Load By Website Group [ISPORT] SUPERLI…" at bounding box center [184, 125] width 368 height 251
click at [281, 248] on body "Toggle navigation Home Bank Account List Load By Website Group [ISPORT] SUPERLI…" at bounding box center [184, 125] width 368 height 251
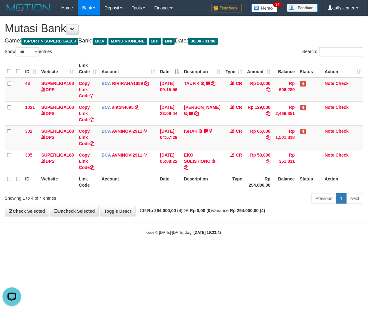
drag, startPoint x: 214, startPoint y: 231, endPoint x: 239, endPoint y: 213, distance: 30.9
click at [216, 225] on body "Toggle navigation Home Bank Account List Load By Website Group [ISPORT] SUPERLI…" at bounding box center [184, 125] width 368 height 251
click at [176, 246] on body "Toggle navigation Home Bank Account List Load By Website Group [ISPORT] SUPERLI…" at bounding box center [184, 125] width 368 height 251
click at [244, 196] on div "Previous 1 Next" at bounding box center [260, 199] width 205 height 13
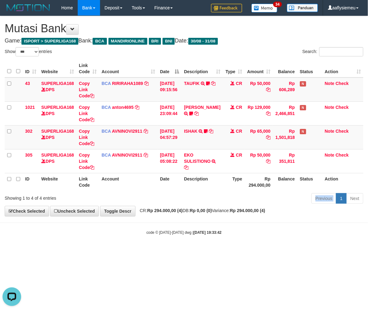
click at [243, 196] on div "Previous 1 Next" at bounding box center [260, 199] width 205 height 13
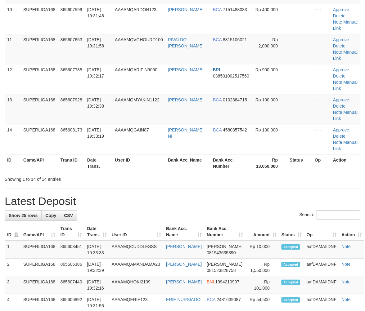
click at [156, 116] on div "**********" at bounding box center [182, 204] width 365 height 1066
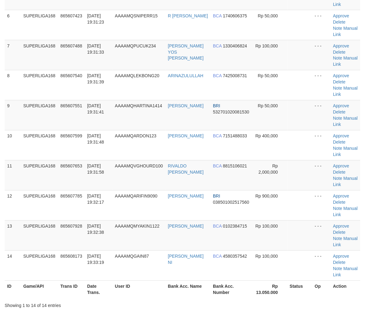
scroll to position [207, 0]
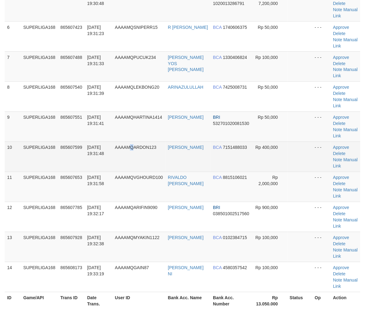
click at [134, 153] on td "AAAAMQARDON123" at bounding box center [138, 157] width 53 height 30
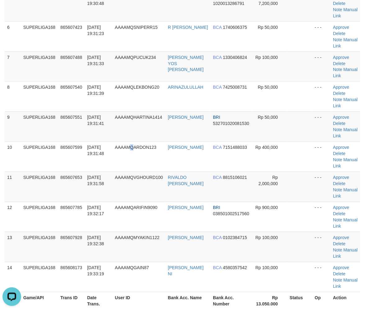
scroll to position [0, 0]
drag, startPoint x: 167, startPoint y: 164, endPoint x: 0, endPoint y: 212, distance: 173.4
click at [165, 166] on td "AAAAMQARDON123" at bounding box center [138, 157] width 53 height 30
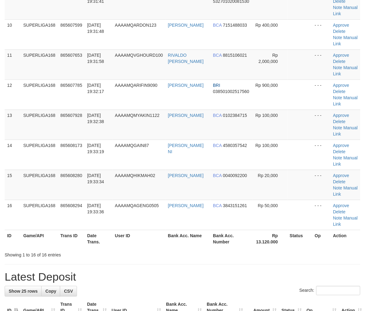
click at [69, 154] on td "865608173" at bounding box center [71, 155] width 27 height 30
drag, startPoint x: 53, startPoint y: 190, endPoint x: 1, endPoint y: 208, distance: 55.6
click at [53, 191] on td "SUPERLIGA168" at bounding box center [39, 185] width 37 height 30
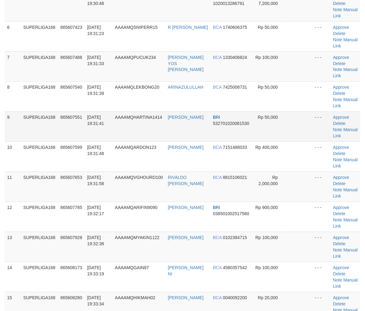
click at [40, 136] on td "SUPERLIGA168" at bounding box center [39, 127] width 37 height 30
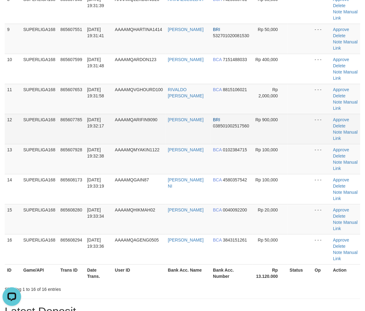
click at [50, 119] on td "SUPERLIGA168" at bounding box center [39, 129] width 37 height 30
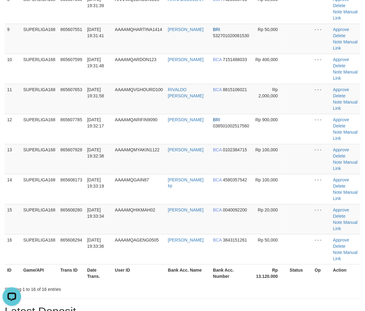
scroll to position [47, 0]
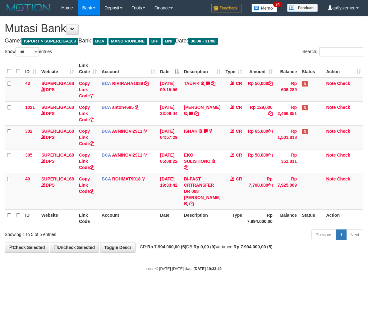
select select "***"
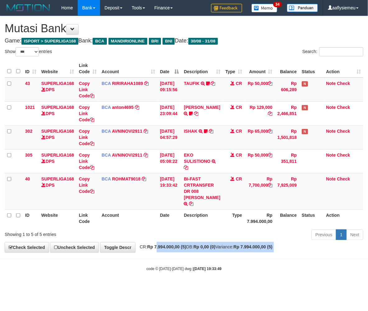
click at [160, 249] on body "Toggle navigation Home Bank Account List Load By Website Group [ISPORT] SUPERLI…" at bounding box center [184, 143] width 368 height 287
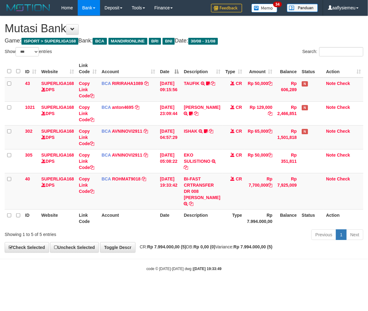
click at [209, 231] on div "Previous 1 Next" at bounding box center [260, 235] width 205 height 13
select select "***"
click at [160, 245] on div "**********" at bounding box center [184, 134] width 368 height 237
click at [186, 245] on strong "Rp 7.994.000,00 (5)" at bounding box center [166, 247] width 39 height 5
select select "***"
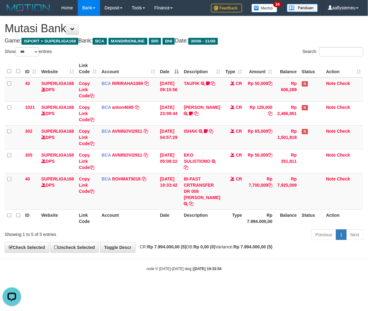
drag, startPoint x: 217, startPoint y: 231, endPoint x: 225, endPoint y: 231, distance: 8.7
click at [217, 231] on div "Previous 1 Next" at bounding box center [260, 235] width 205 height 13
